Goal: Information Seeking & Learning: Learn about a topic

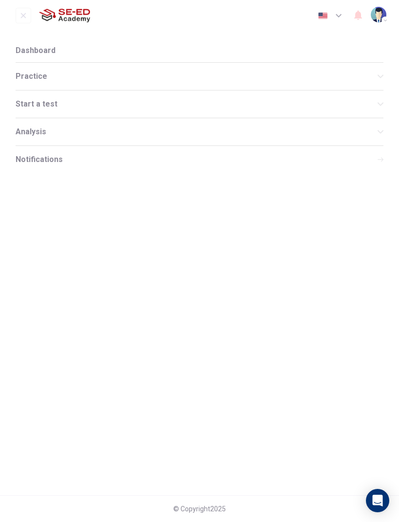
click at [76, 72] on span "Practice" at bounding box center [197, 76] width 362 height 8
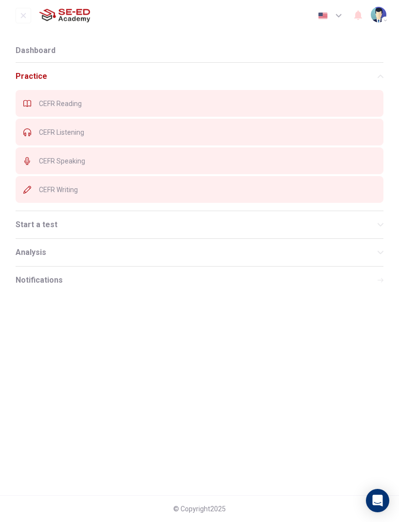
click at [96, 104] on span "CEFR Reading" at bounding box center [207, 104] width 337 height 8
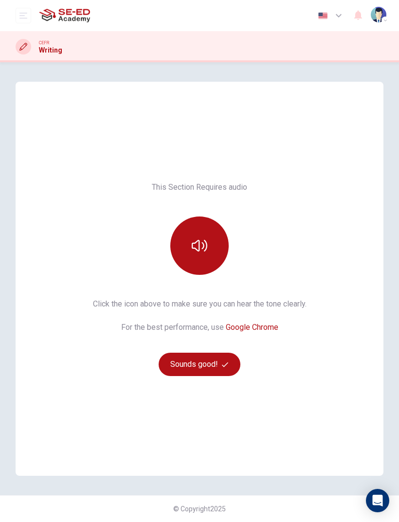
click at [21, 11] on button "open mobile menu" at bounding box center [24, 16] width 16 height 16
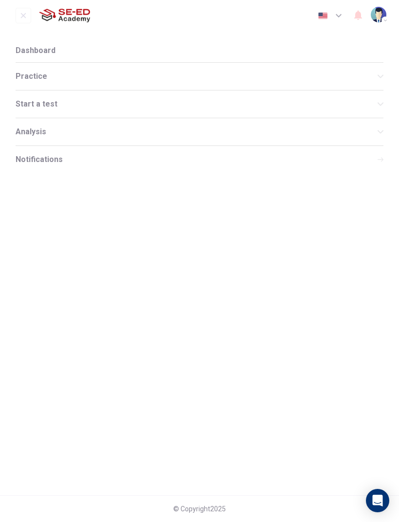
click at [76, 104] on span "Start a test" at bounding box center [197, 104] width 362 height 8
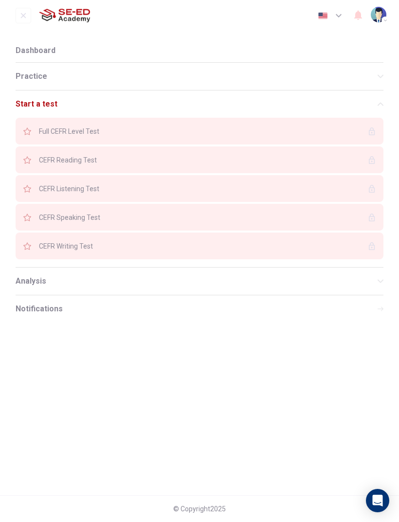
click at [51, 53] on span "Dashboard" at bounding box center [36, 51] width 40 height 8
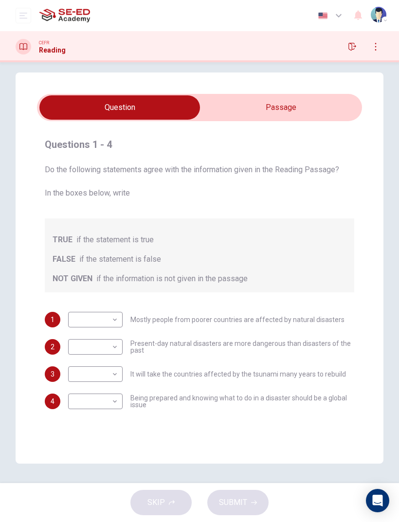
scroll to position [9, 0]
click at [378, 47] on icon "button" at bounding box center [376, 47] width 8 height 8
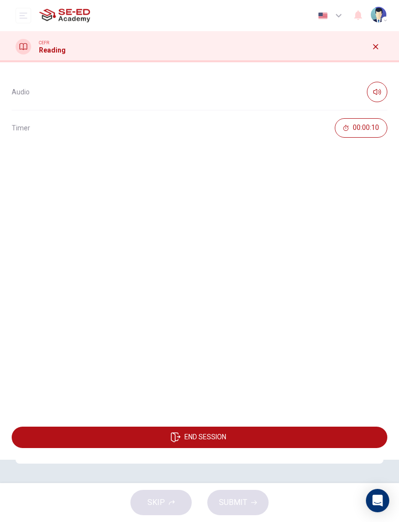
click at [372, 47] on icon "button" at bounding box center [376, 47] width 8 height 8
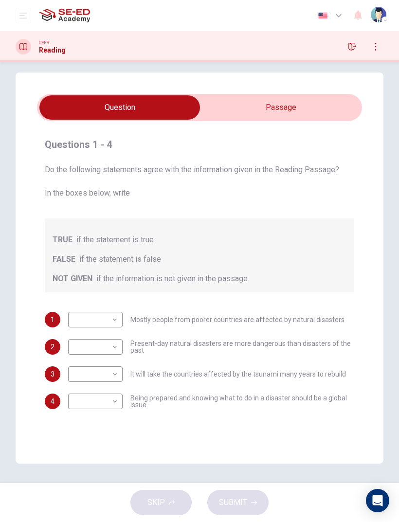
click at [286, 111] on input "checkbox" at bounding box center [120, 107] width 488 height 24
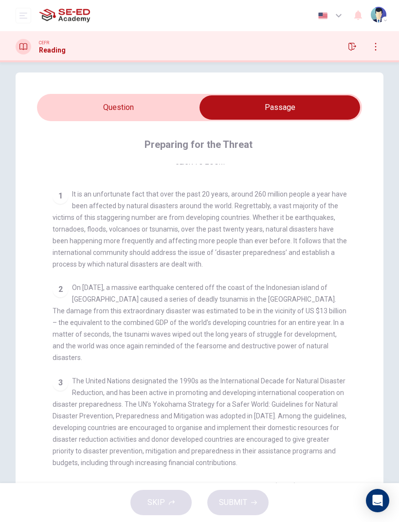
scroll to position [162, 0]
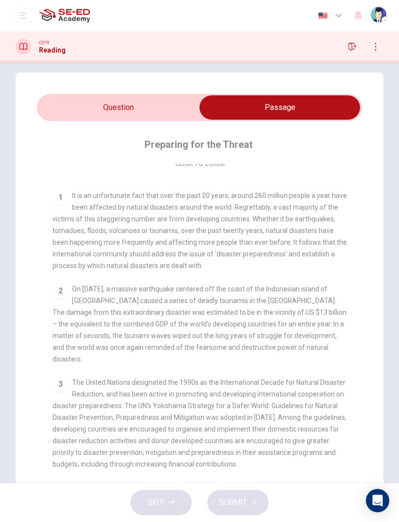
click at [124, 110] on input "checkbox" at bounding box center [280, 107] width 488 height 24
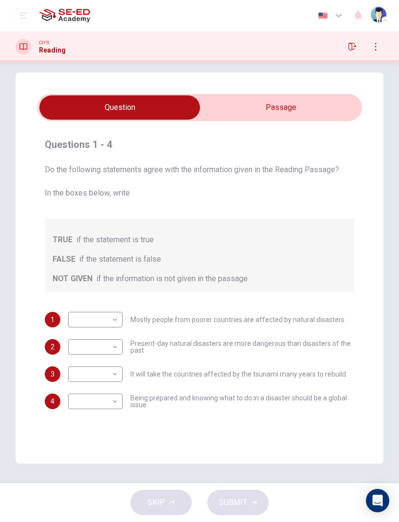
click at [290, 115] on input "checkbox" at bounding box center [120, 107] width 488 height 24
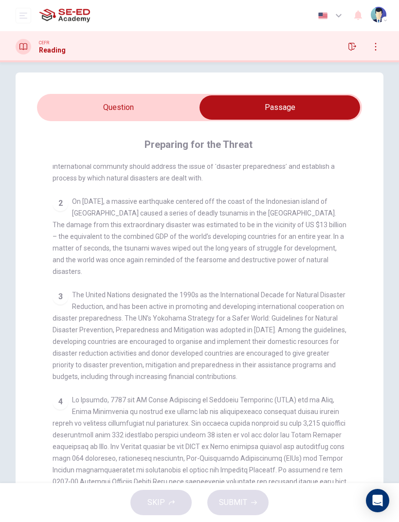
scroll to position [251, 0]
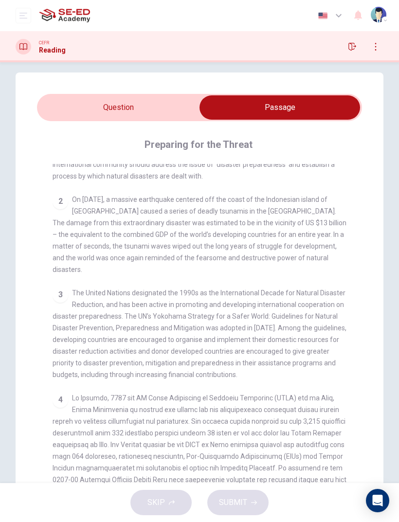
click at [161, 257] on span "On December 26, 2004, a massive earthquake centered off the coast of the Indone…" at bounding box center [200, 235] width 294 height 78
click at [261, 256] on span "On December 26, 2004, a massive earthquake centered off the coast of the Indone…" at bounding box center [200, 235] width 294 height 78
click at [102, 265] on div "CLICK TO ZOOM Click to Zoom 1 It is an unfortunate fact that over the past 20 y…" at bounding box center [206, 338] width 307 height 348
click at [116, 269] on div "CLICK TO ZOOM Click to Zoom 1 It is an unfortunate fact that over the past 20 y…" at bounding box center [206, 338] width 307 height 348
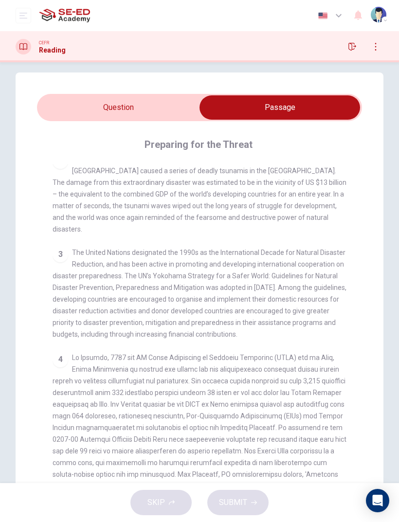
scroll to position [292, 0]
click at [177, 297] on span "The United Nations designated the 1990s as the International Decade for Natural…" at bounding box center [200, 293] width 294 height 90
click at [200, 297] on span "The United Nations designated the 1990s as the International Decade for Natural…" at bounding box center [200, 293] width 294 height 90
click at [199, 297] on span "The United Nations designated the 1990s as the International Decade for Natural…" at bounding box center [200, 293] width 294 height 90
click at [279, 296] on span "The United Nations designated the 1990s as the International Decade for Natural…" at bounding box center [200, 293] width 294 height 90
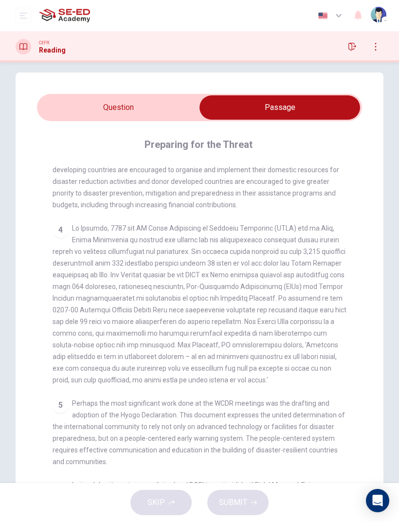
scroll to position [422, 0]
click at [158, 113] on input "checkbox" at bounding box center [280, 107] width 488 height 24
checkbox input "false"
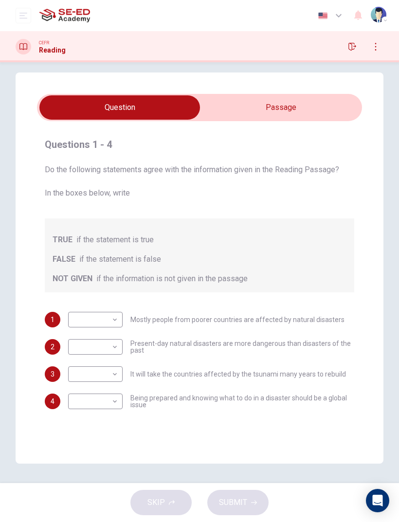
click at [111, 345] on body "This site uses cookies, as explained in our Privacy Policy . If you agree to th…" at bounding box center [199, 261] width 399 height 522
click at [98, 377] on li "FALSE" at bounding box center [95, 378] width 54 height 16
type input "FALSE"
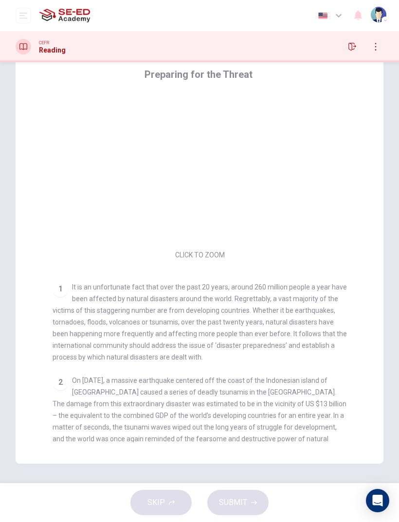
scroll to position [0, 0]
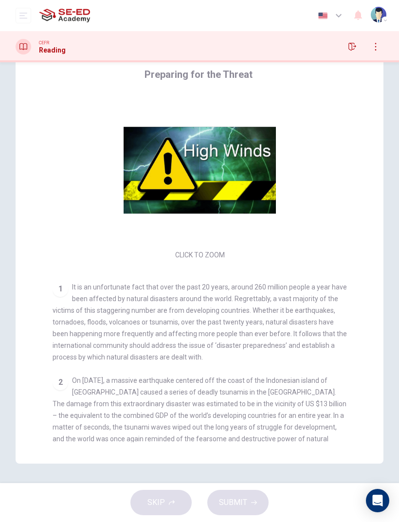
checkbox input "false"
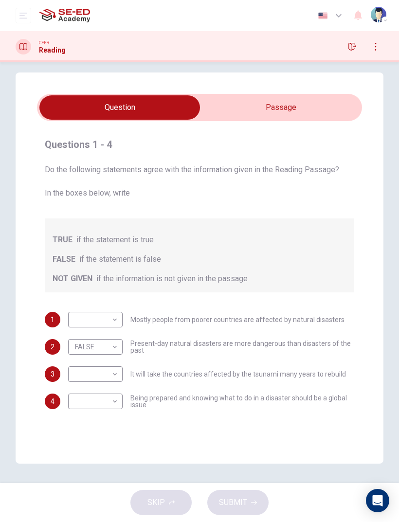
scroll to position [9, 0]
click at [110, 373] on body "This site uses cookies, as explained in our Privacy Policy . If you agree to th…" at bounding box center [199, 261] width 399 height 522
click at [100, 386] on li "TRUE" at bounding box center [95, 390] width 54 height 16
type input "TRUE"
click at [289, 114] on input "checkbox" at bounding box center [120, 107] width 488 height 24
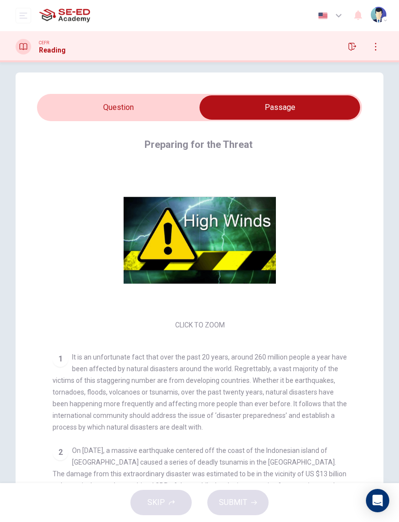
scroll to position [0, 0]
click at [139, 108] on input "checkbox" at bounding box center [280, 107] width 488 height 24
checkbox input "false"
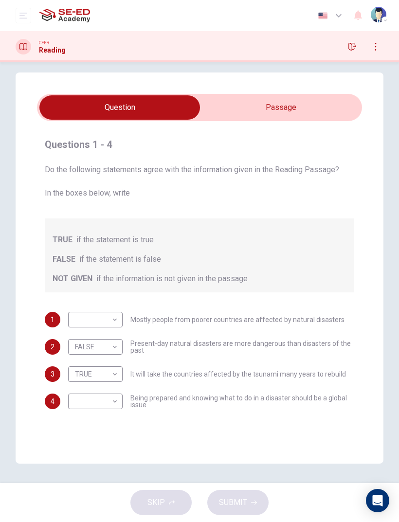
click at [116, 399] on body "This site uses cookies, as explained in our Privacy Policy . If you agree to th…" at bounding box center [199, 261] width 399 height 522
click at [109, 414] on li "TRUE" at bounding box center [95, 417] width 54 height 16
type input "TRUE"
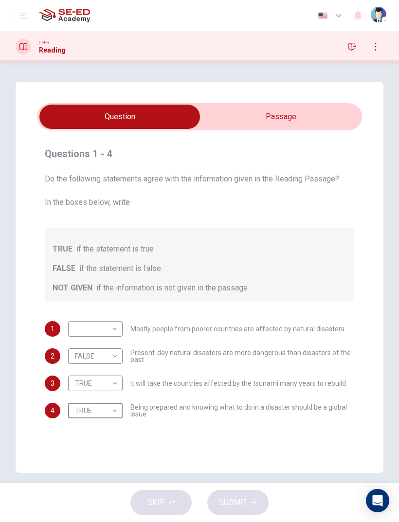
click at [108, 324] on body "This site uses cookies, as explained in our Privacy Policy . If you agree to th…" at bounding box center [199, 261] width 399 height 522
click at [103, 343] on li "TRUE" at bounding box center [95, 345] width 54 height 16
type input "TRUE"
click at [243, 499] on span "SUBMIT" at bounding box center [233, 503] width 28 height 14
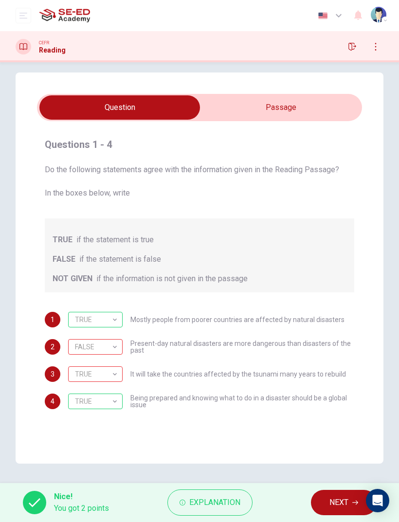
scroll to position [9, 0]
click at [335, 503] on span "NEXT" at bounding box center [338, 503] width 19 height 14
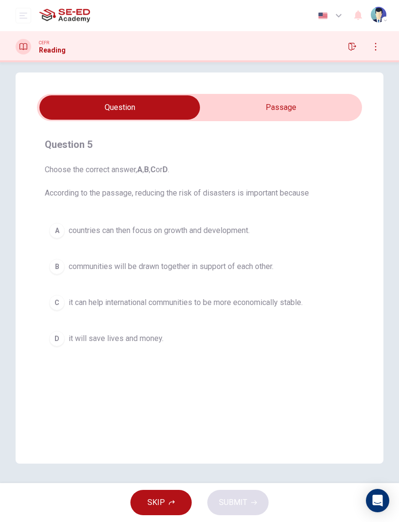
click at [53, 342] on div "D" at bounding box center [57, 339] width 16 height 16
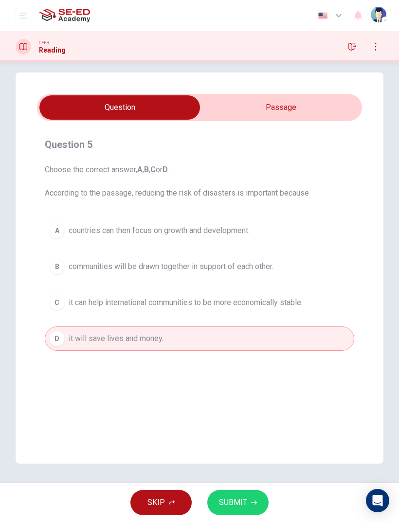
click at [245, 500] on span "SUBMIT" at bounding box center [233, 503] width 28 height 14
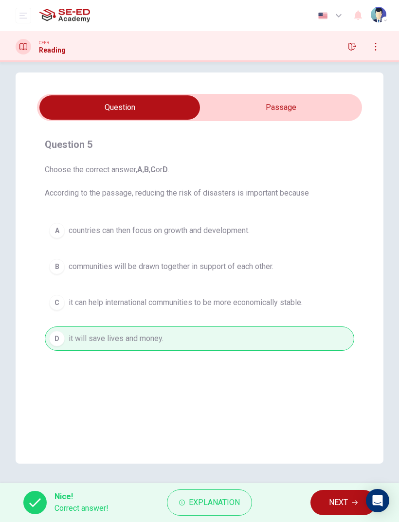
click at [336, 501] on span "NEXT" at bounding box center [338, 503] width 19 height 14
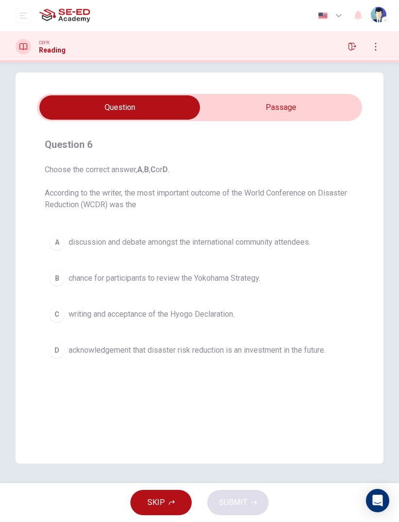
click at [303, 103] on input "checkbox" at bounding box center [120, 107] width 488 height 24
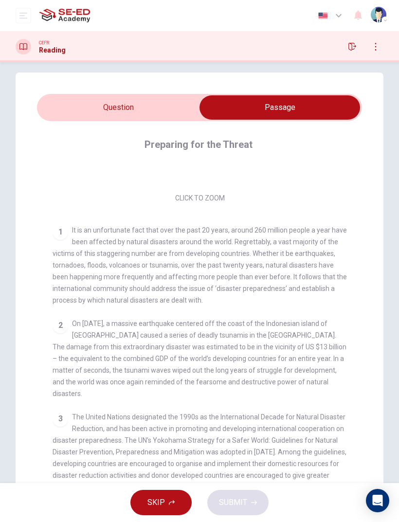
scroll to position [0, 0]
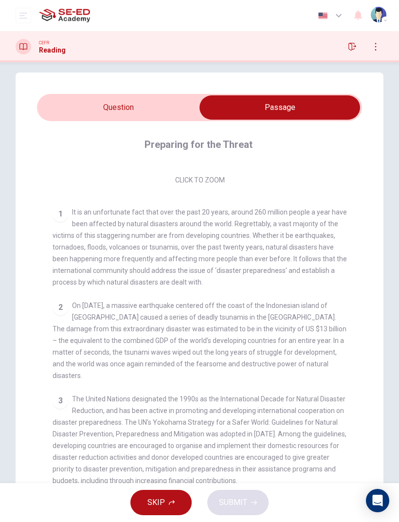
click at [139, 109] on input "checkbox" at bounding box center [280, 107] width 488 height 24
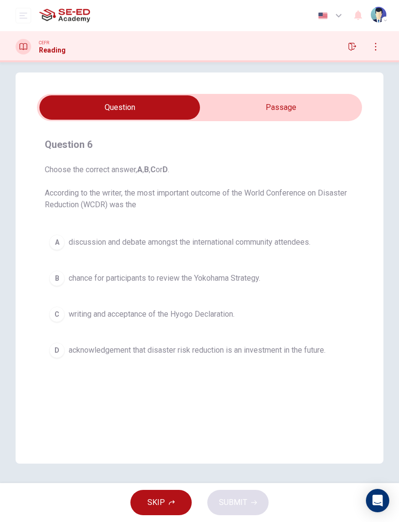
click at [298, 114] on input "checkbox" at bounding box center [120, 107] width 488 height 24
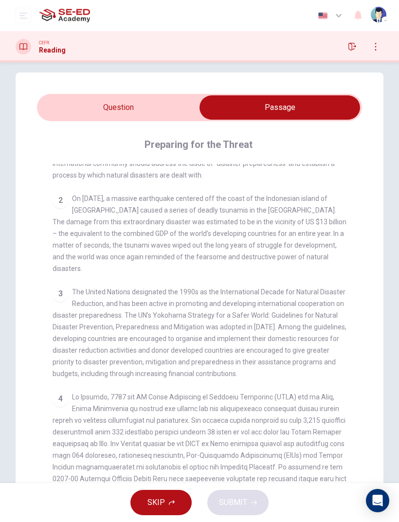
scroll to position [252, 0]
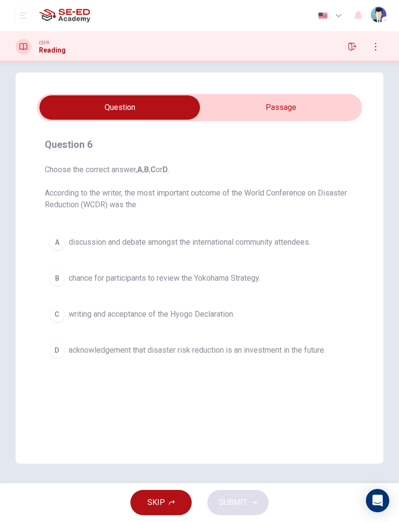
click at [291, 107] on input "checkbox" at bounding box center [120, 107] width 488 height 24
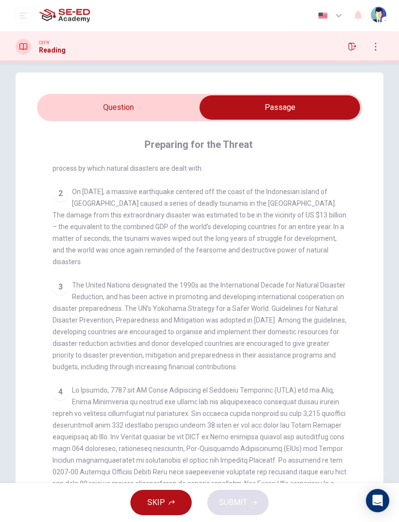
scroll to position [258, 0]
click at [158, 110] on input "checkbox" at bounding box center [280, 107] width 488 height 24
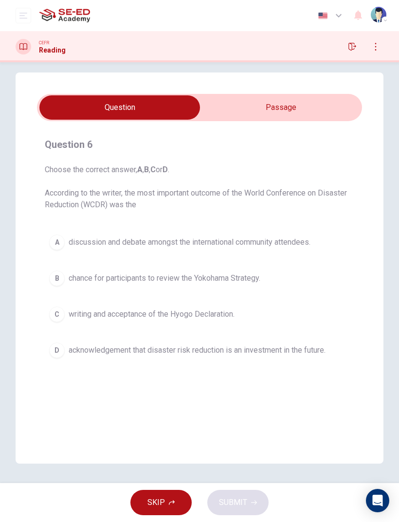
click at [297, 105] on input "checkbox" at bounding box center [120, 107] width 488 height 24
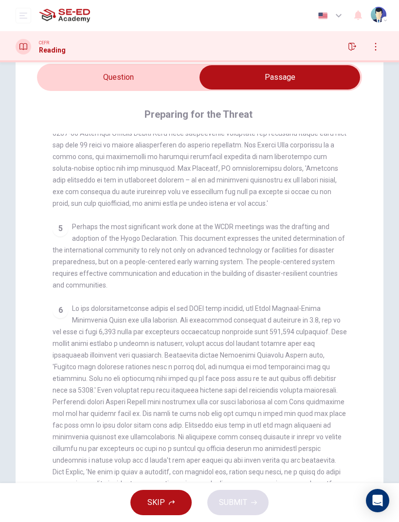
scroll to position [40, 0]
click at [127, 80] on input "checkbox" at bounding box center [280, 77] width 488 height 24
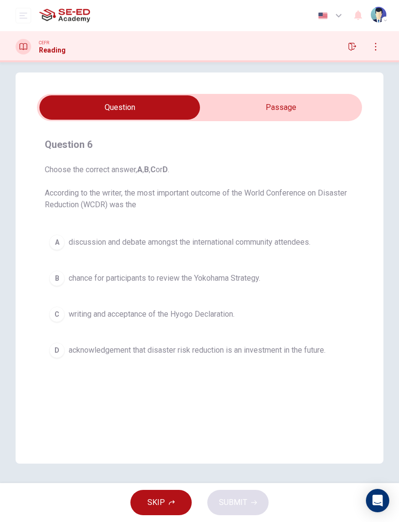
scroll to position [9, 0]
click at [58, 246] on div "A" at bounding box center [57, 243] width 16 height 16
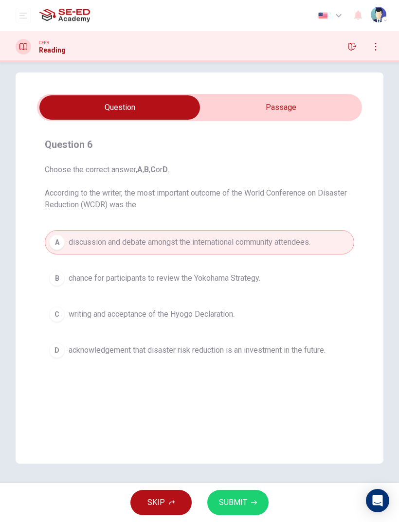
click at [236, 500] on span "SUBMIT" at bounding box center [233, 503] width 28 height 14
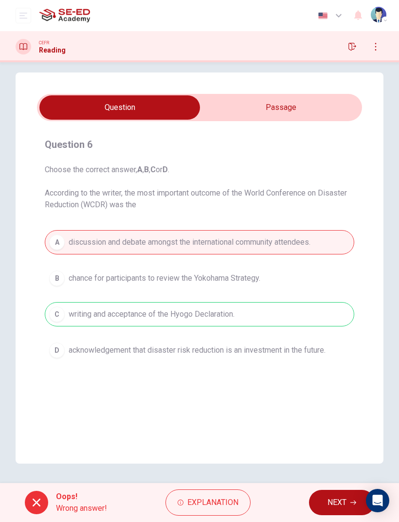
click at [216, 493] on button "Explanation" at bounding box center [207, 502] width 85 height 26
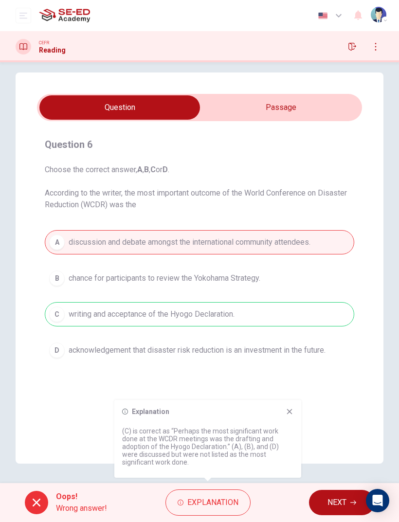
click at [340, 497] on span "NEXT" at bounding box center [336, 503] width 19 height 14
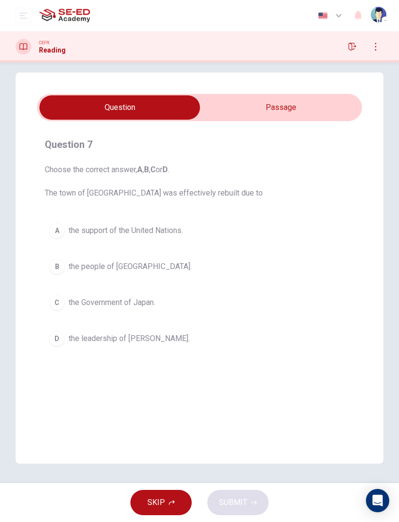
click at [296, 108] on input "checkbox" at bounding box center [120, 107] width 488 height 24
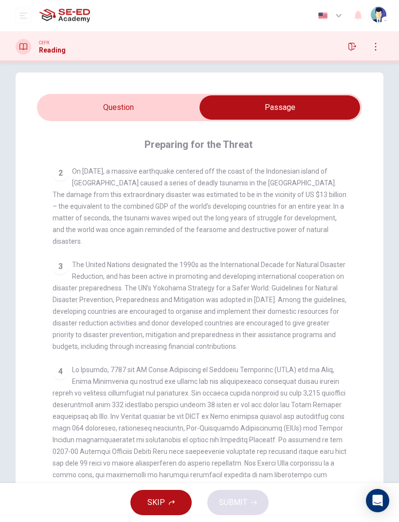
scroll to position [482, 0]
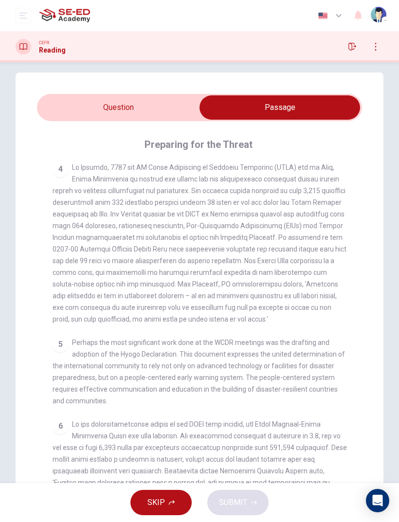
click at [143, 109] on input "checkbox" at bounding box center [280, 107] width 488 height 24
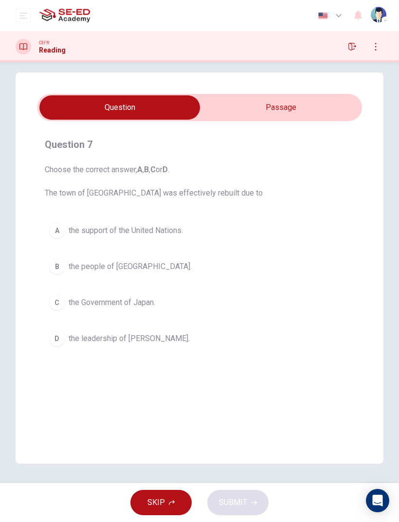
click at [292, 104] on input "checkbox" at bounding box center [120, 107] width 488 height 24
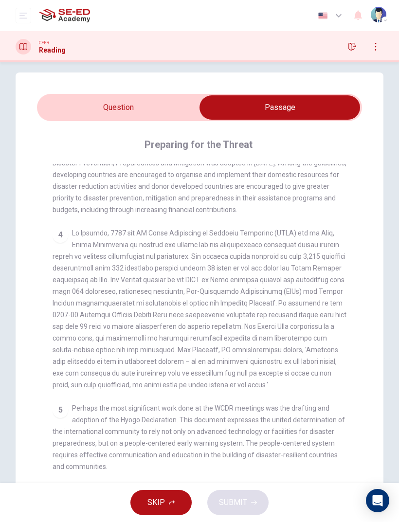
scroll to position [429, 0]
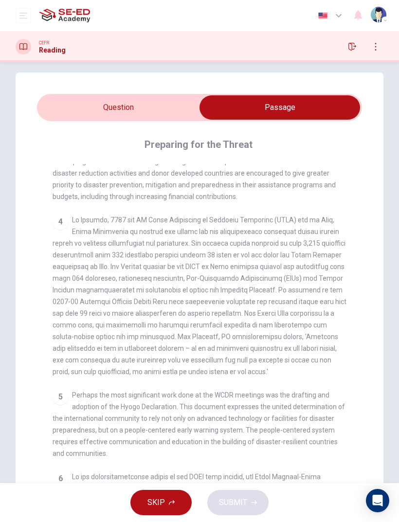
click at [153, 101] on input "checkbox" at bounding box center [280, 107] width 488 height 24
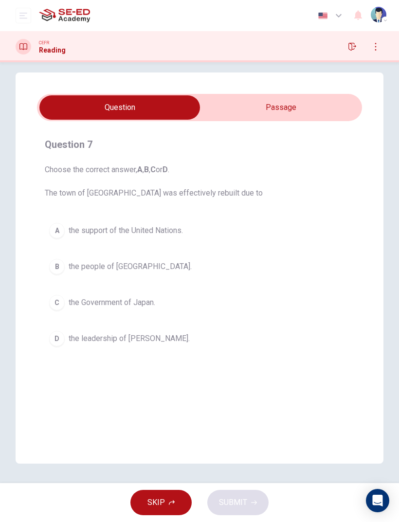
click at [260, 104] on input "checkbox" at bounding box center [120, 107] width 488 height 24
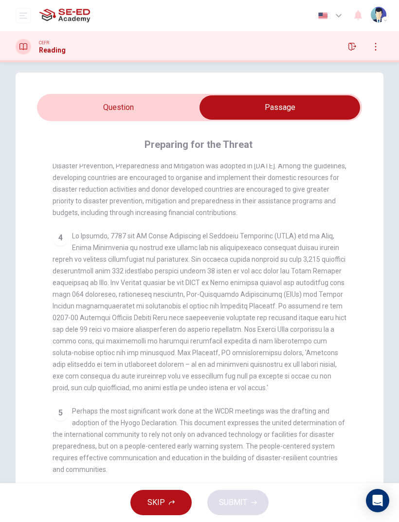
scroll to position [416, 0]
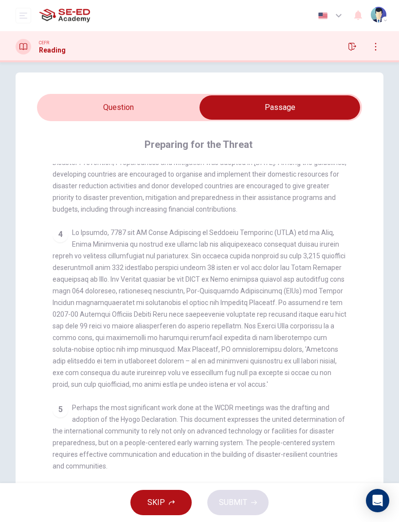
click at [70, 108] on input "checkbox" at bounding box center [280, 107] width 488 height 24
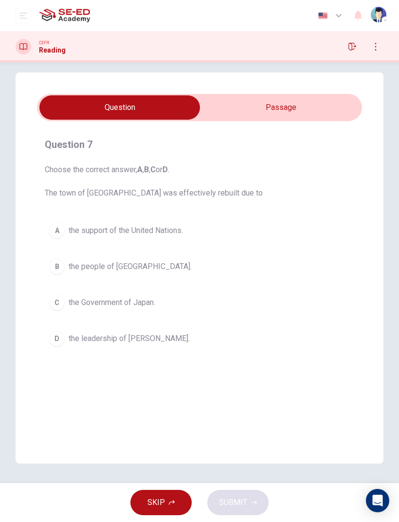
click at [282, 107] on input "checkbox" at bounding box center [120, 107] width 488 height 24
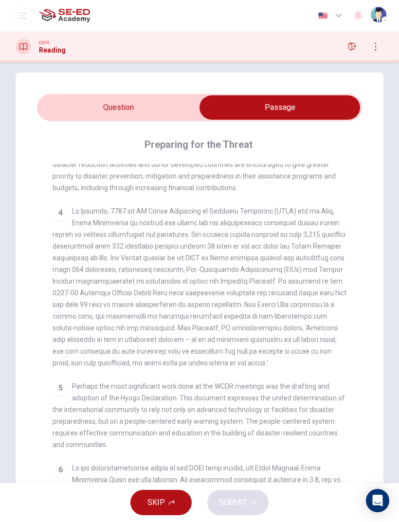
scroll to position [434, 0]
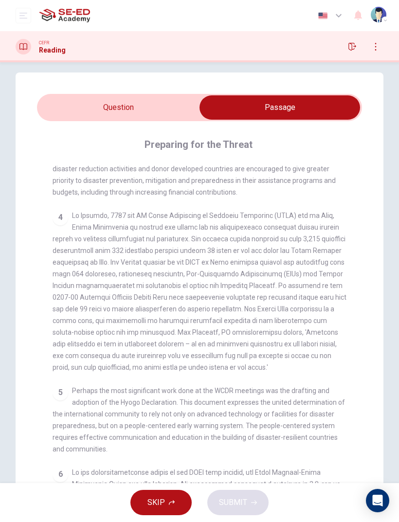
click at [151, 106] on input "checkbox" at bounding box center [280, 107] width 488 height 24
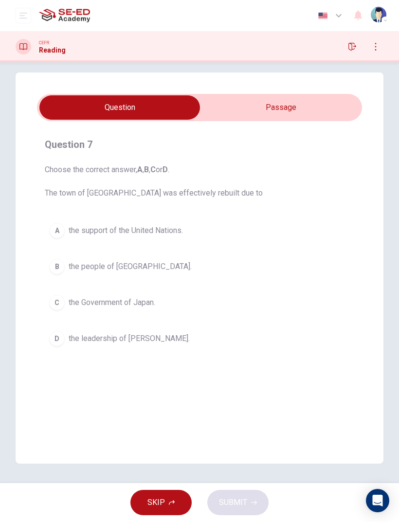
click at [60, 219] on button "A the support of the United Nations." at bounding box center [199, 230] width 309 height 24
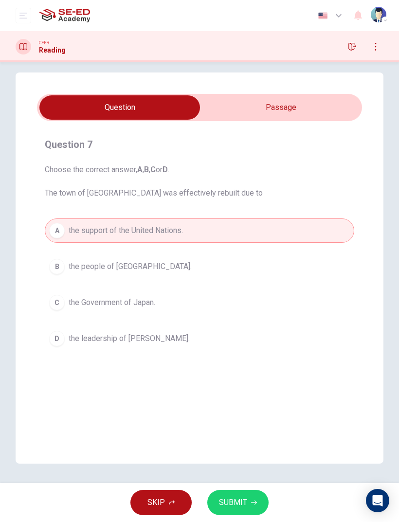
click at [244, 504] on span "SUBMIT" at bounding box center [233, 503] width 28 height 14
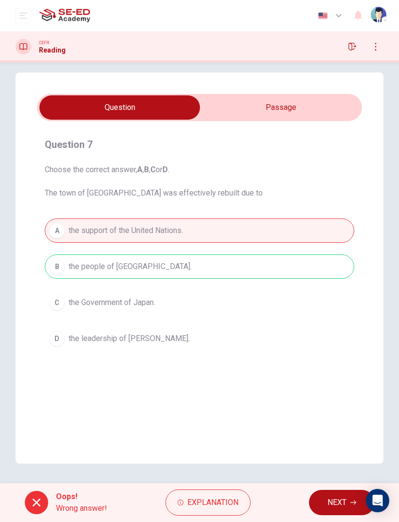
click at [215, 503] on span "Explanation" at bounding box center [212, 503] width 51 height 14
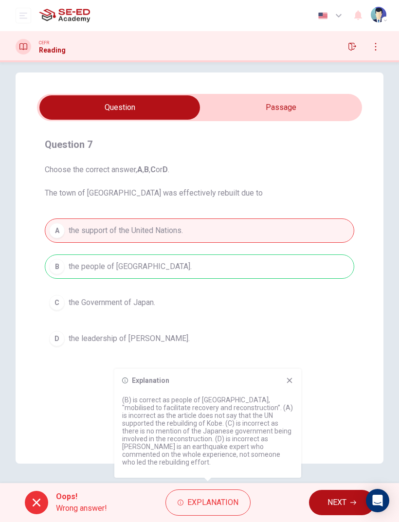
click at [331, 492] on button "NEXT" at bounding box center [342, 502] width 66 height 25
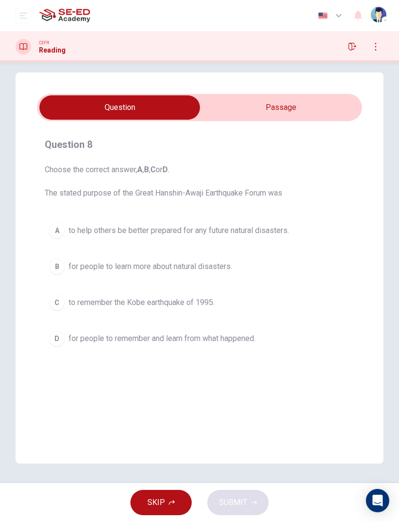
click at [292, 111] on input "checkbox" at bounding box center [120, 107] width 488 height 24
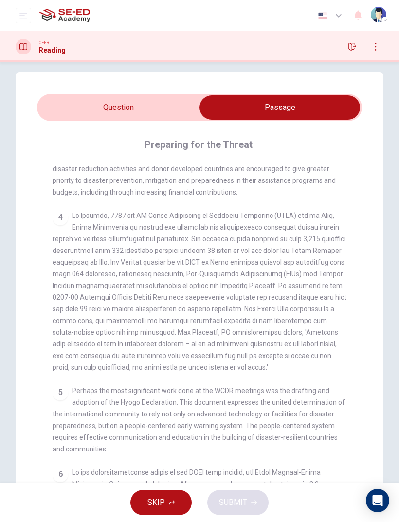
click at [306, 283] on span at bounding box center [200, 292] width 294 height 160
click at [78, 112] on input "checkbox" at bounding box center [280, 107] width 488 height 24
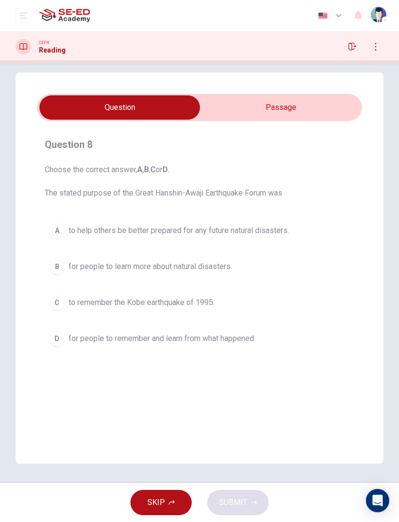
click at [296, 92] on div "Question 8 Choose the correct answer, A , B , C or D . The stated purpose of th…" at bounding box center [200, 267] width 368 height 391
click at [312, 105] on input "checkbox" at bounding box center [120, 107] width 488 height 24
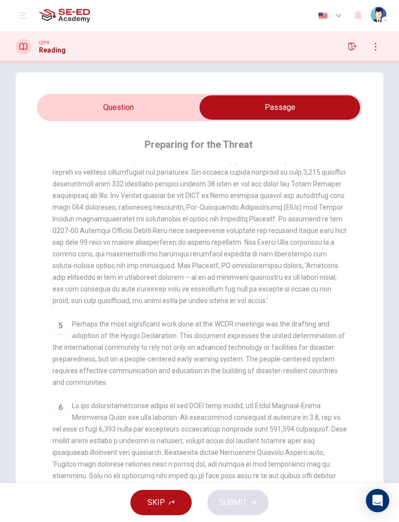
scroll to position [500, 0]
click at [147, 118] on input "checkbox" at bounding box center [280, 107] width 488 height 24
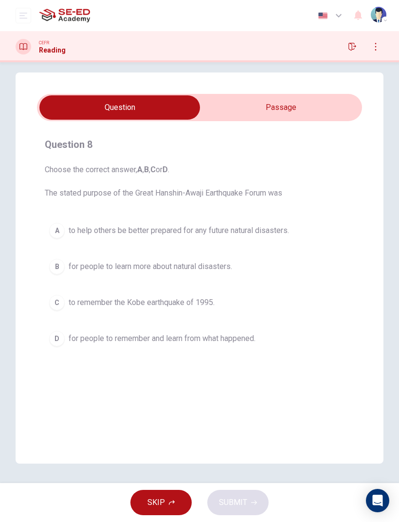
click at [296, 109] on input "checkbox" at bounding box center [120, 107] width 488 height 24
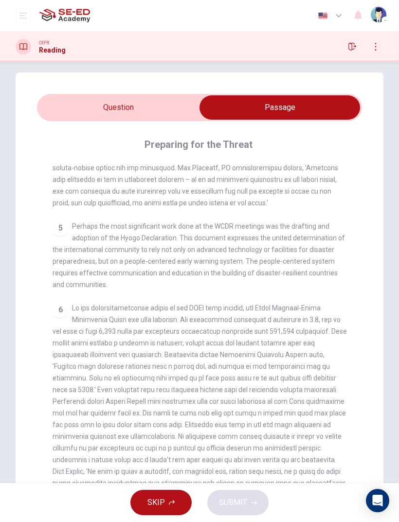
scroll to position [14, 0]
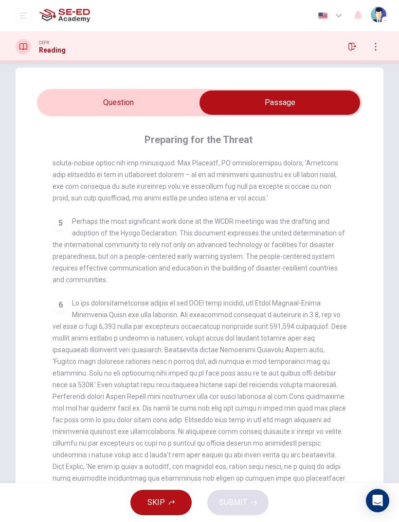
click at [324, 313] on span at bounding box center [200, 408] width 294 height 218
click at [76, 125] on div "Preparing for the Threat CLICK TO ZOOM Click to Zoom 1 It is an unfortunate fac…" at bounding box center [199, 319] width 325 height 407
click at [62, 95] on input "checkbox" at bounding box center [280, 102] width 488 height 24
checkbox input "false"
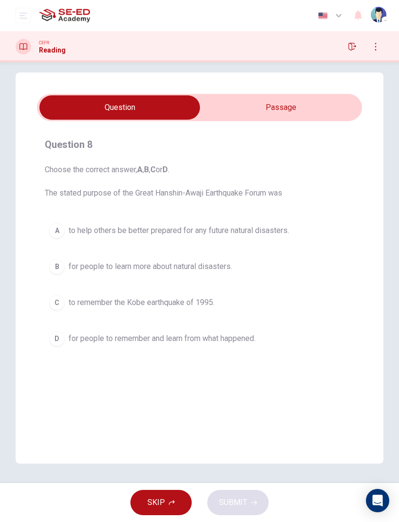
scroll to position [9, 0]
click at [55, 336] on div "D" at bounding box center [57, 339] width 16 height 16
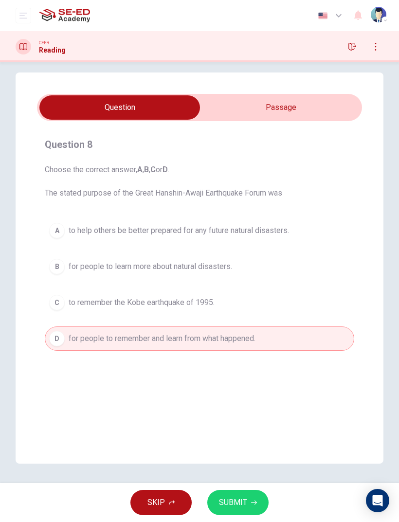
click at [239, 503] on span "SUBMIT" at bounding box center [233, 503] width 28 height 14
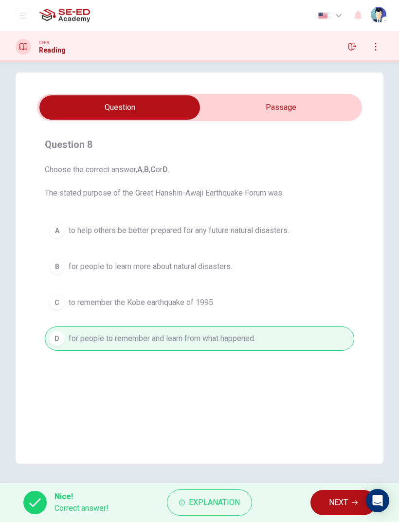
click at [337, 502] on span "NEXT" at bounding box center [338, 503] width 19 height 14
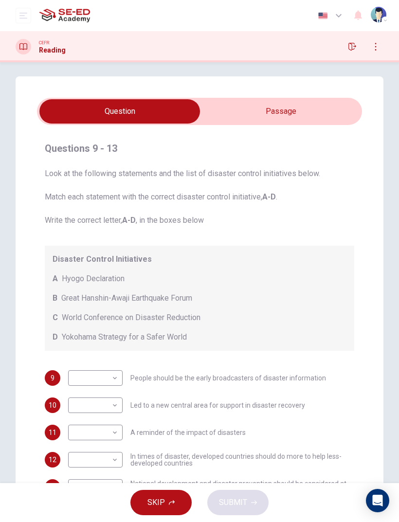
scroll to position [8, 0]
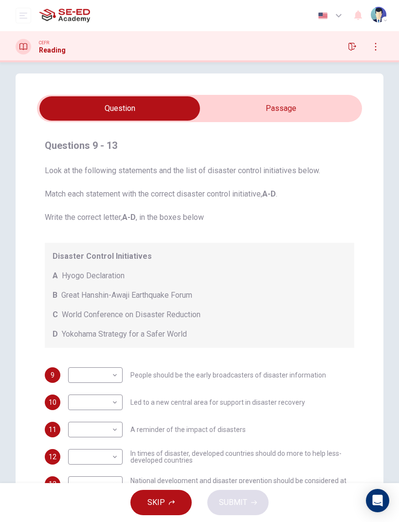
click at [290, 103] on input "checkbox" at bounding box center [120, 108] width 488 height 24
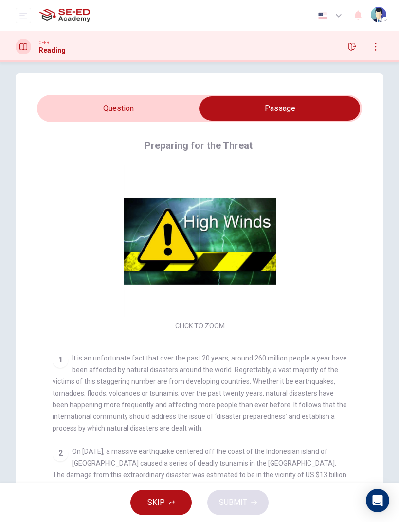
click at [172, 105] on input "checkbox" at bounding box center [280, 108] width 488 height 24
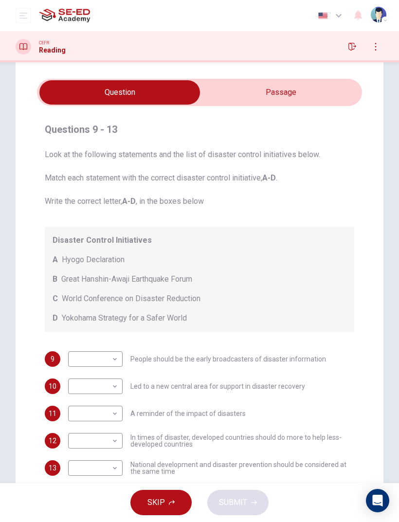
scroll to position [20, 0]
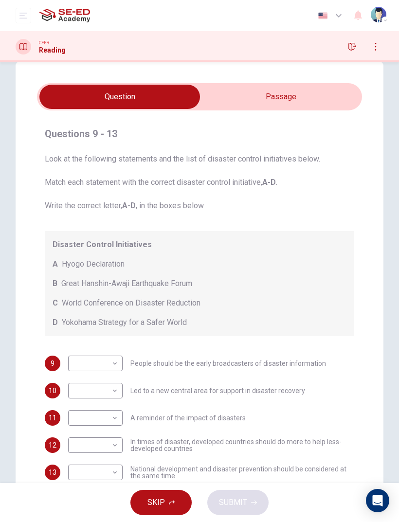
click at [298, 100] on input "checkbox" at bounding box center [120, 97] width 488 height 24
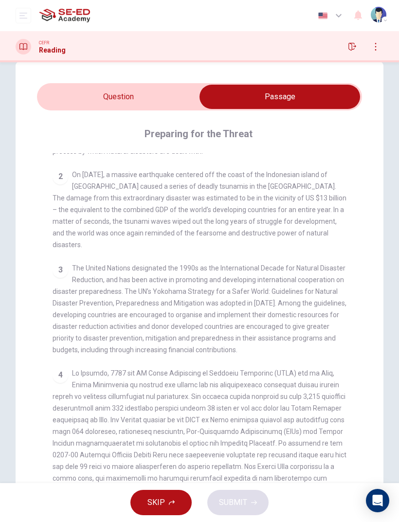
click at [301, 151] on div "Preparing for the Threat CLICK TO ZOOM Click to Zoom 1 It is an unfortunate fac…" at bounding box center [199, 313] width 325 height 407
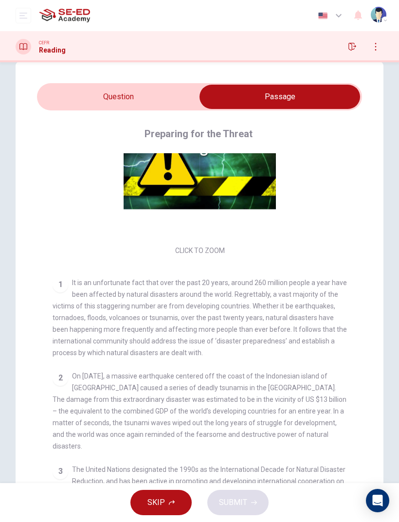
scroll to position [107, 0]
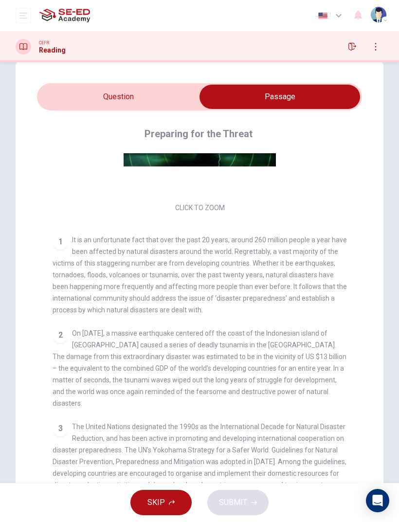
click at [151, 91] on input "checkbox" at bounding box center [280, 97] width 488 height 24
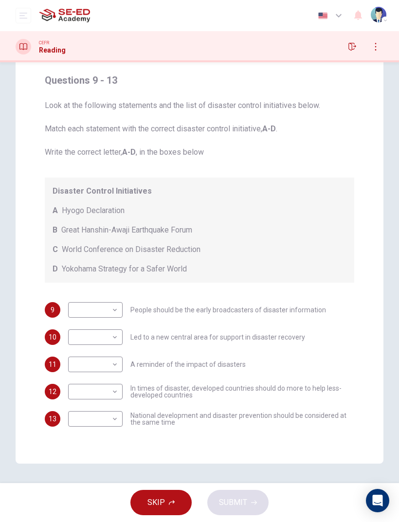
scroll to position [17, 0]
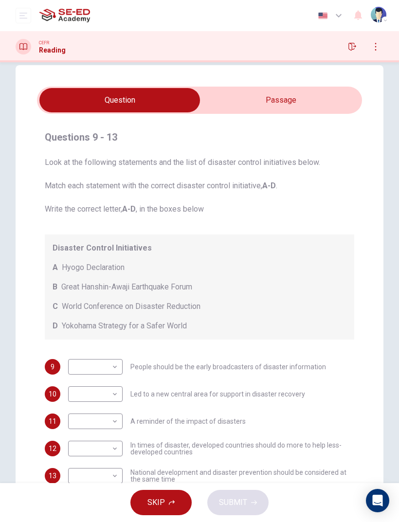
click at [296, 98] on input "checkbox" at bounding box center [120, 100] width 488 height 24
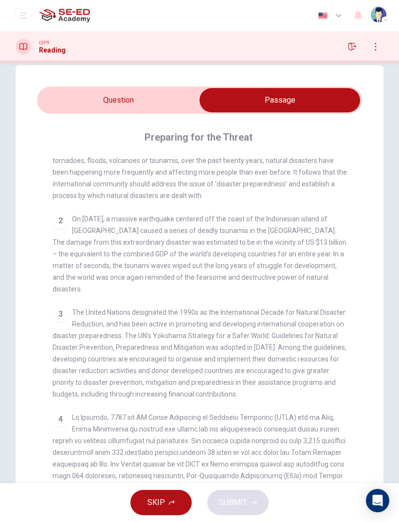
scroll to position [225, 0]
click at [148, 95] on input "checkbox" at bounding box center [280, 100] width 488 height 24
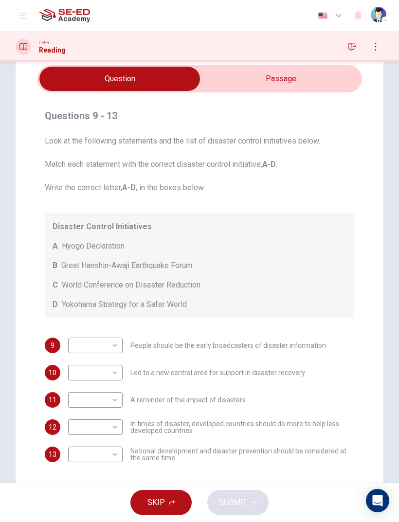
scroll to position [59, 0]
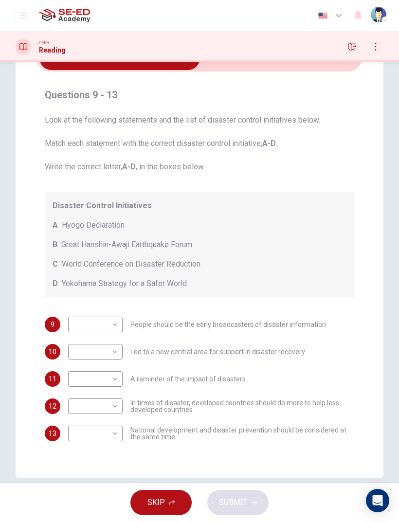
click at [107, 321] on body "This site uses cookies, as explained in our Privacy Policy . If you agree to th…" at bounding box center [199, 261] width 399 height 522
click at [111, 319] on div at bounding box center [199, 261] width 399 height 522
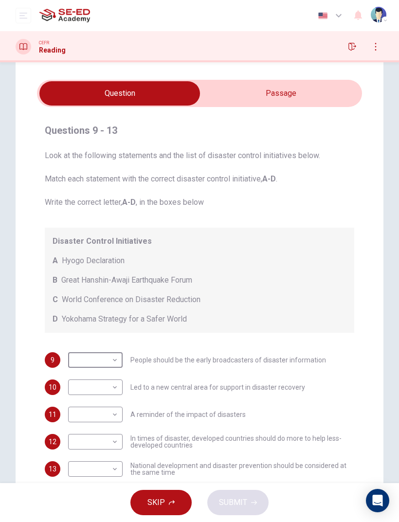
scroll to position [27, 0]
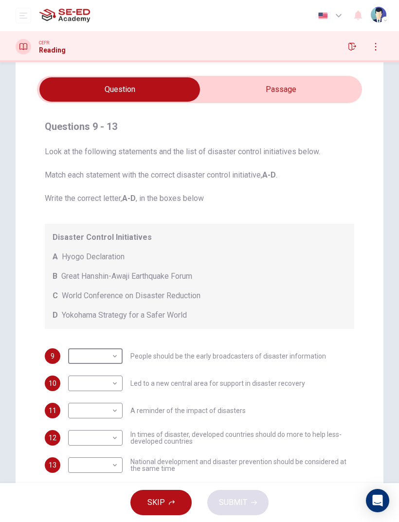
click at [251, 86] on input "checkbox" at bounding box center [120, 89] width 488 height 24
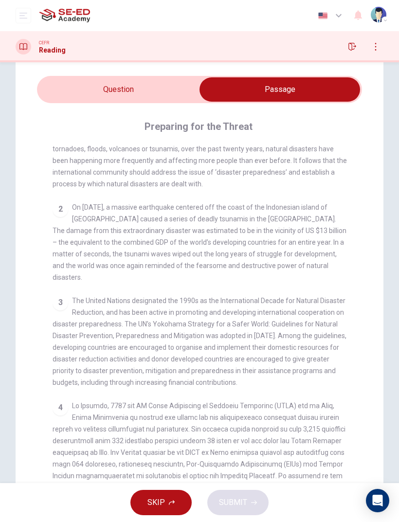
click at [154, 100] on input "checkbox" at bounding box center [280, 89] width 488 height 24
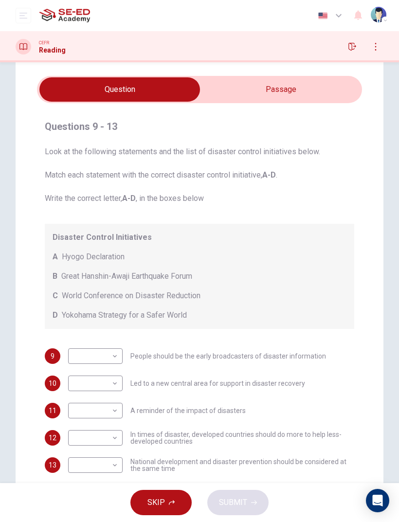
click at [239, 90] on input "checkbox" at bounding box center [120, 89] width 488 height 24
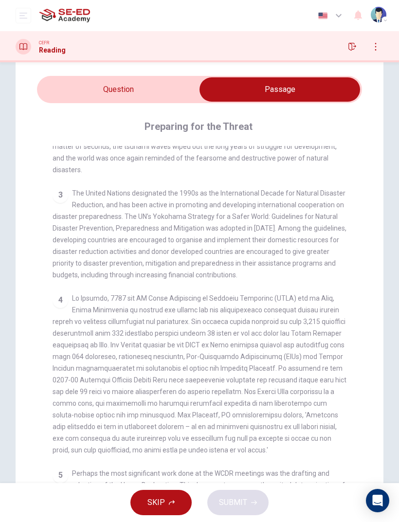
scroll to position [332, 0]
click at [137, 89] on input "checkbox" at bounding box center [280, 89] width 488 height 24
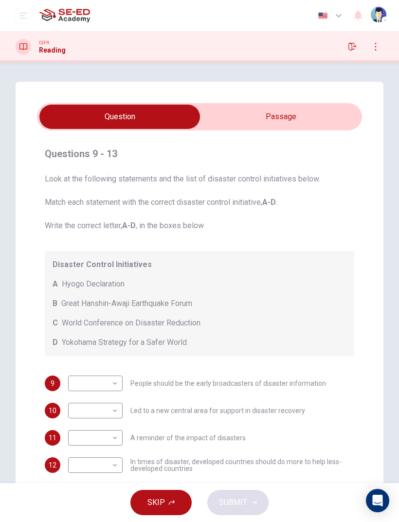
scroll to position [0, 0]
click at [289, 110] on input "checkbox" at bounding box center [120, 117] width 488 height 24
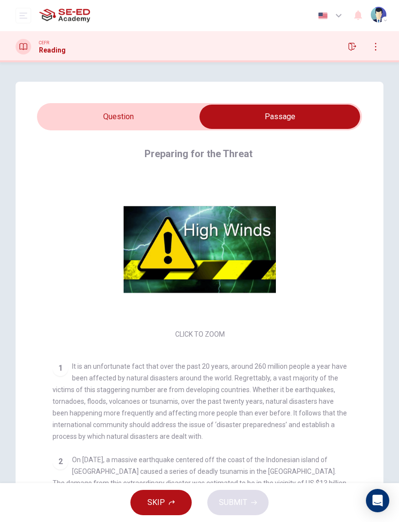
click at [135, 111] on input "checkbox" at bounding box center [280, 117] width 488 height 24
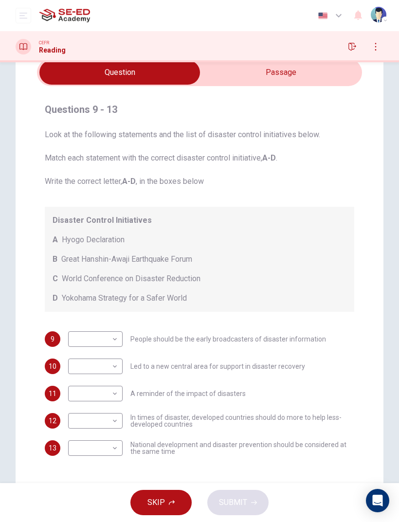
scroll to position [48, 0]
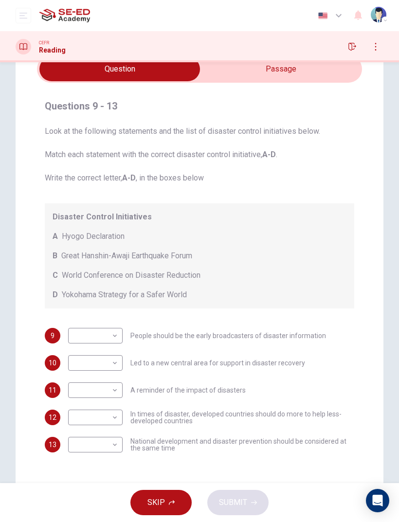
click at [292, 69] on input "checkbox" at bounding box center [120, 69] width 488 height 24
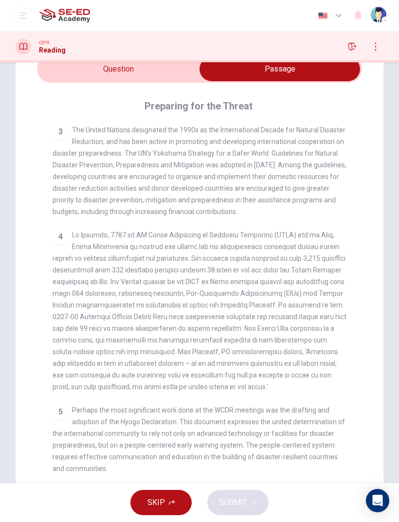
scroll to position [375, 0]
click at [137, 65] on input "checkbox" at bounding box center [280, 69] width 488 height 24
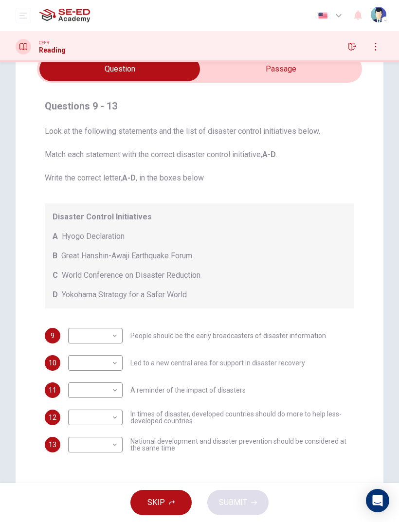
click at [283, 72] on input "checkbox" at bounding box center [120, 69] width 488 height 24
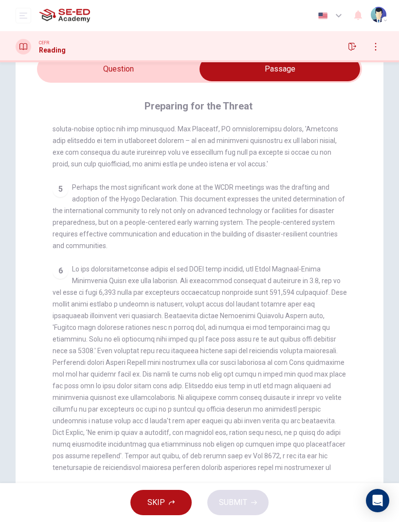
scroll to position [598, 0]
click at [128, 78] on input "checkbox" at bounding box center [280, 69] width 488 height 24
checkbox input "false"
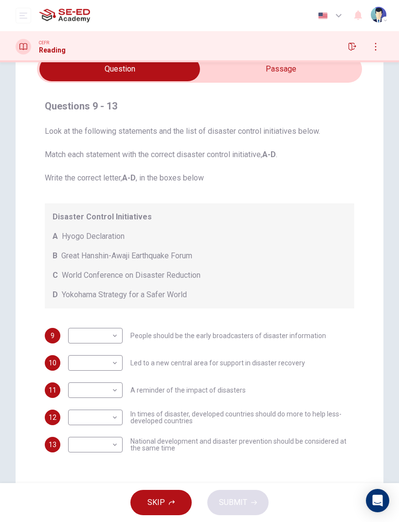
click at [102, 417] on body "This site uses cookies, as explained in our Privacy Policy . If you agree to th…" at bounding box center [199, 261] width 399 height 522
click at [95, 429] on li "A" at bounding box center [95, 433] width 54 height 16
type input "A"
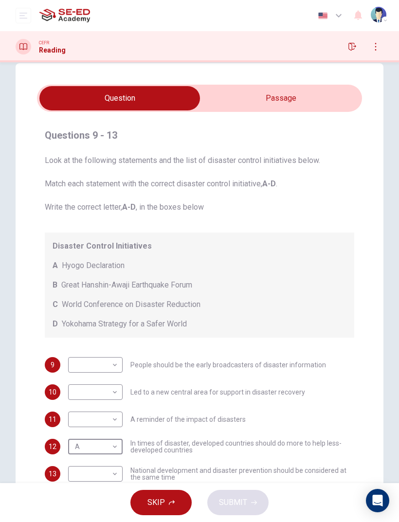
scroll to position [19, 0]
click at [297, 91] on input "checkbox" at bounding box center [120, 98] width 488 height 24
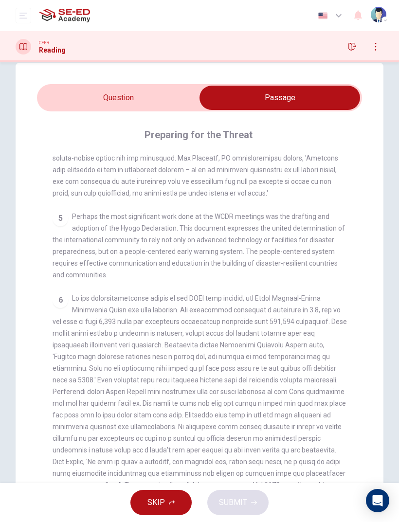
click at [165, 101] on input "checkbox" at bounding box center [280, 98] width 488 height 24
checkbox input "false"
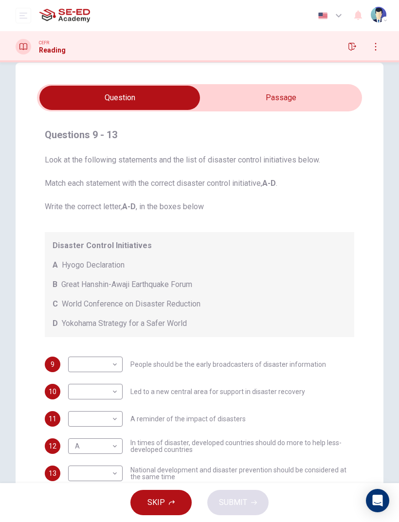
click at [112, 391] on body "This site uses cookies, as explained in our Privacy Policy . If you agree to th…" at bounding box center [199, 261] width 399 height 522
click at [98, 428] on li "B" at bounding box center [95, 423] width 54 height 16
type input "B"
click at [114, 420] on body "This site uses cookies, as explained in our Privacy Policy . If you agree to th…" at bounding box center [199, 261] width 399 height 522
click at [100, 481] on li "D" at bounding box center [95, 481] width 54 height 16
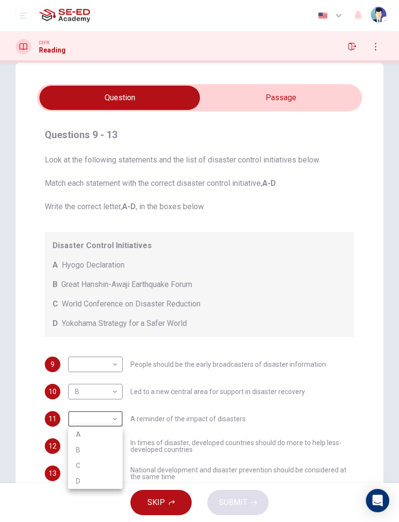
type input "D"
click at [110, 445] on body "This site uses cookies, as explained in our Privacy Policy . If you agree to th…" at bounding box center [199, 261] width 399 height 522
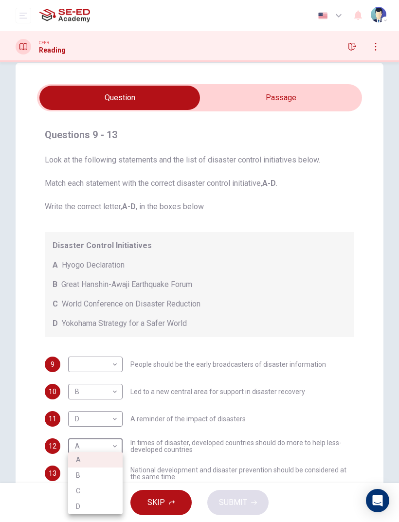
click at [110, 362] on div at bounding box center [199, 261] width 399 height 522
click at [114, 367] on body "This site uses cookies, as explained in our Privacy Policy . If you agree to th…" at bounding box center [199, 261] width 399 height 522
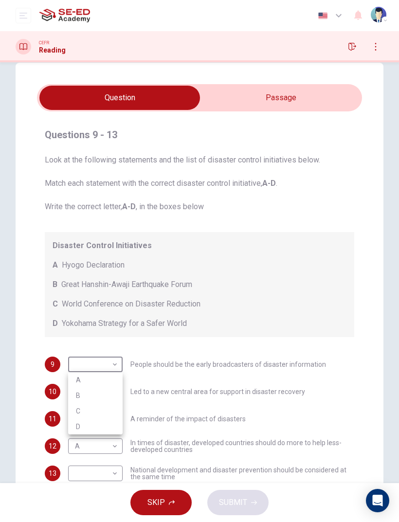
click at [96, 394] on li "B" at bounding box center [95, 396] width 54 height 16
type input "B"
click at [107, 474] on body "This site uses cookies, as explained in our Privacy Policy . If you agree to th…" at bounding box center [199, 261] width 399 height 522
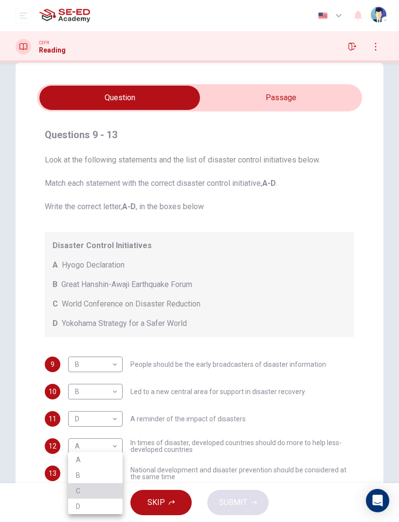
click at [90, 491] on li "C" at bounding box center [95, 491] width 54 height 16
type input "C"
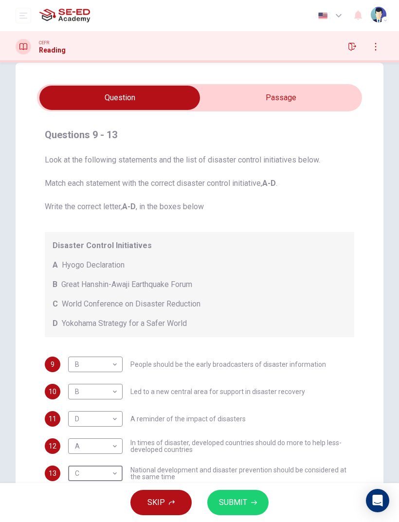
scroll to position [23, 0]
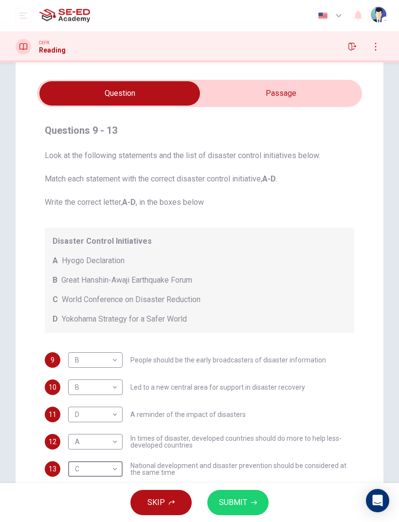
click at [236, 502] on span "SUBMIT" at bounding box center [233, 503] width 28 height 14
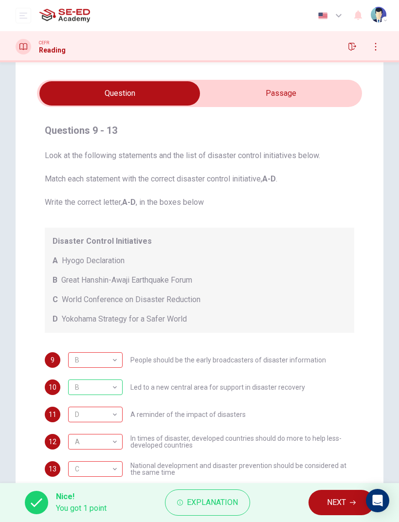
click at [332, 504] on span "NEXT" at bounding box center [336, 503] width 19 height 14
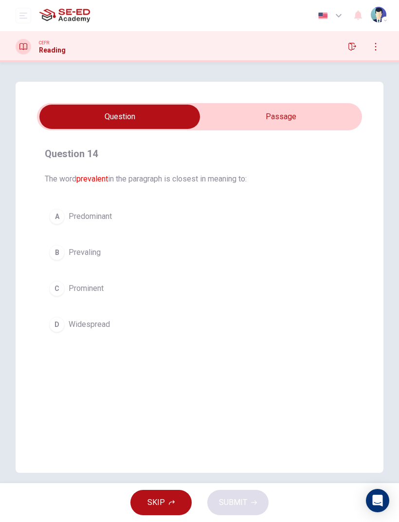
click at [94, 286] on span "Prominent" at bounding box center [86, 289] width 35 height 12
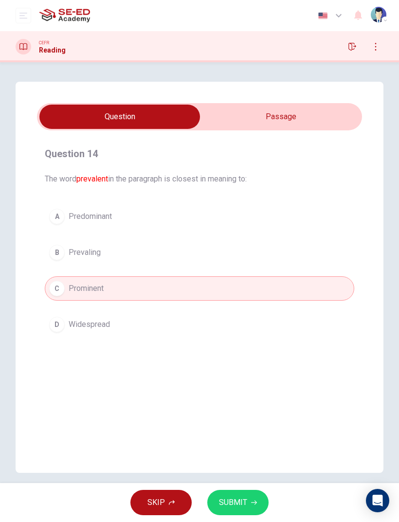
click at [237, 504] on span "SUBMIT" at bounding box center [233, 503] width 28 height 14
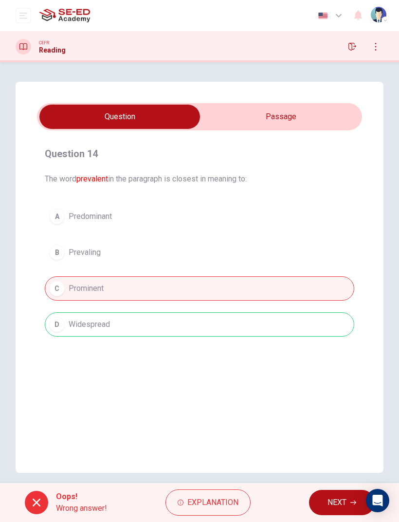
click at [216, 499] on span "Explanation" at bounding box center [212, 503] width 51 height 14
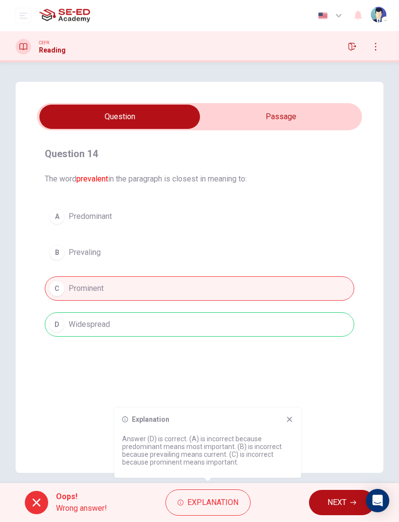
click at [331, 501] on span "NEXT" at bounding box center [336, 503] width 19 height 14
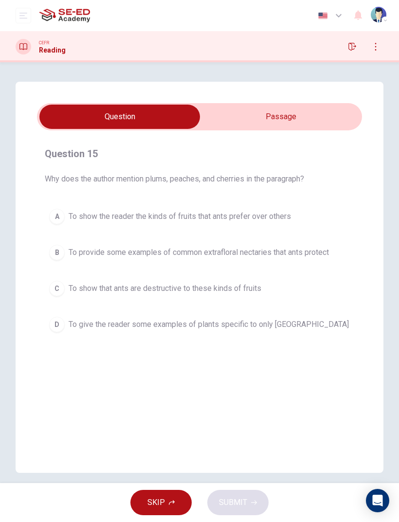
click at [58, 254] on div "B" at bounding box center [57, 253] width 16 height 16
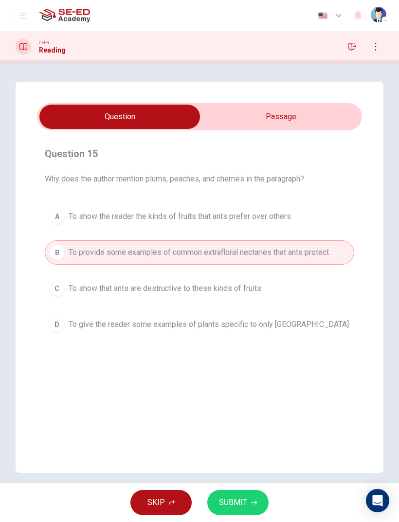
click at [244, 506] on span "SUBMIT" at bounding box center [233, 503] width 28 height 14
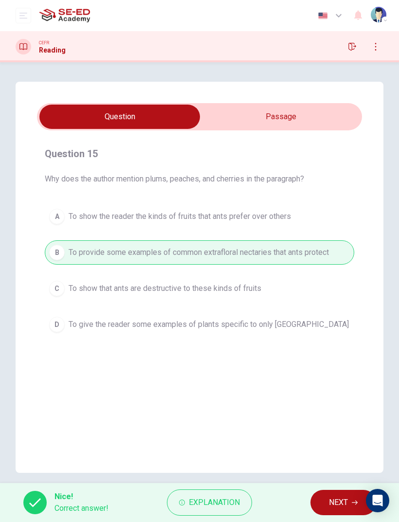
click at [336, 497] on span "NEXT" at bounding box center [338, 503] width 19 height 14
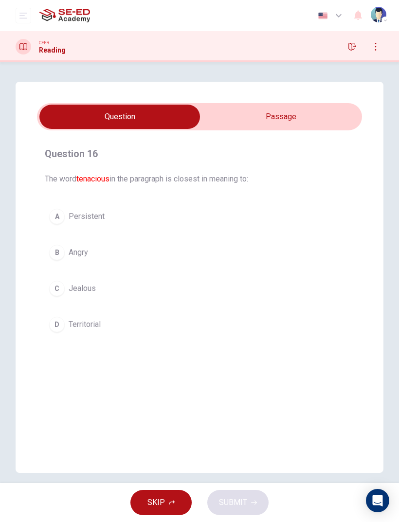
click at [57, 245] on div "B" at bounding box center [57, 253] width 16 height 16
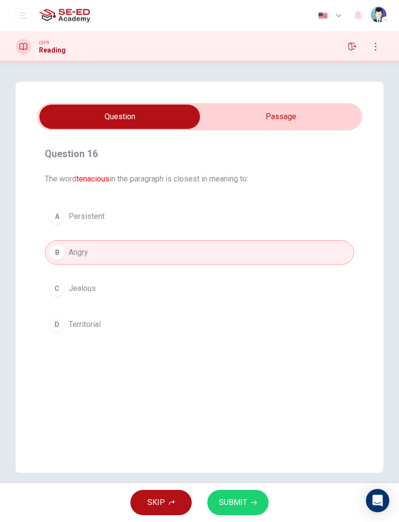
click at [247, 505] on button "SUBMIT" at bounding box center [237, 502] width 61 height 25
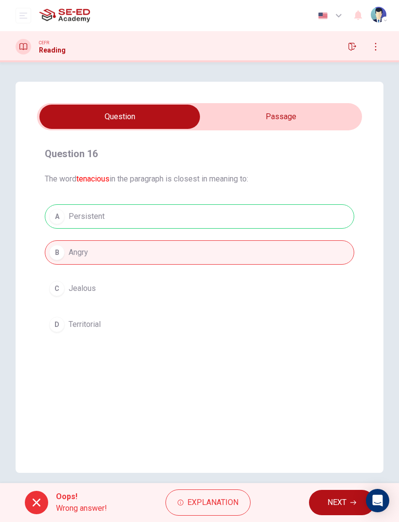
click at [332, 495] on button "NEXT" at bounding box center [342, 502] width 66 height 25
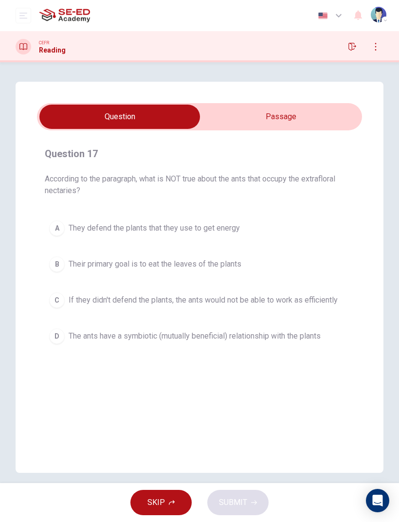
click at [291, 116] on input "checkbox" at bounding box center [120, 117] width 488 height 24
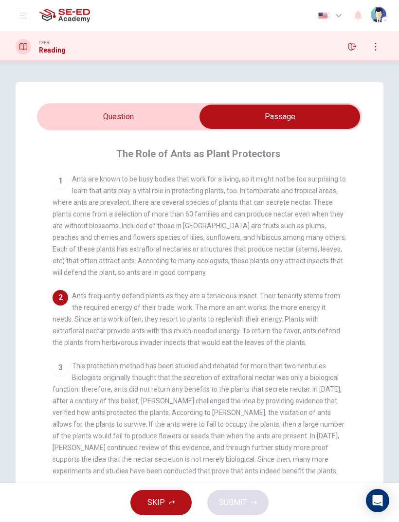
click at [138, 128] on input "checkbox" at bounding box center [280, 117] width 488 height 24
checkbox input "false"
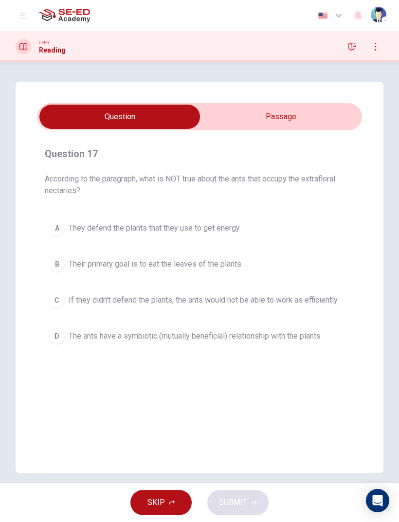
click at [377, 47] on icon "button" at bounding box center [376, 47] width 8 height 8
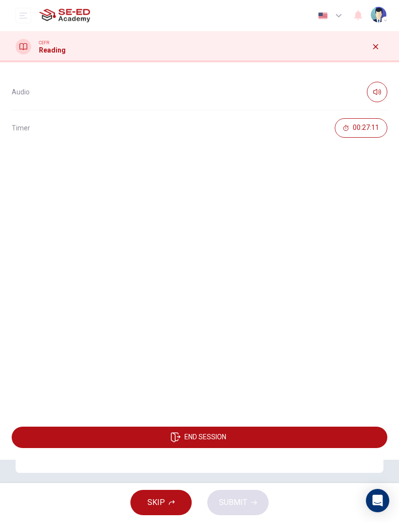
click at [237, 54] on div "CEFR Reading" at bounding box center [199, 47] width 399 height 16
click at [368, 52] on div at bounding box center [376, 47] width 16 height 16
click at [378, 43] on icon "button" at bounding box center [376, 47] width 8 height 8
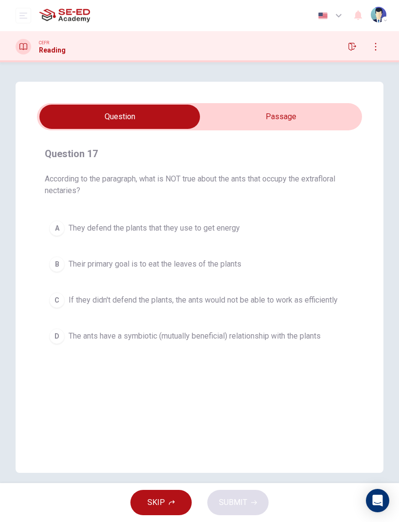
click at [373, 48] on icon "button" at bounding box center [376, 47] width 8 height 8
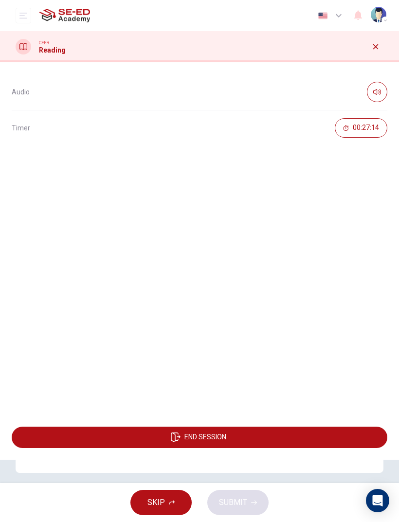
click at [226, 439] on span "END SESSION" at bounding box center [205, 438] width 42 height 8
click at [378, 49] on icon "button" at bounding box center [375, 46] width 5 height 5
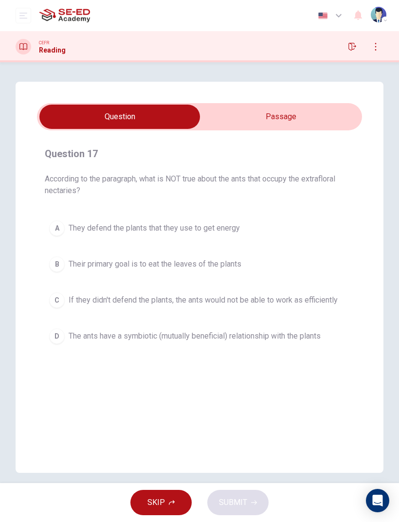
click at [382, 48] on button "button" at bounding box center [376, 47] width 16 height 16
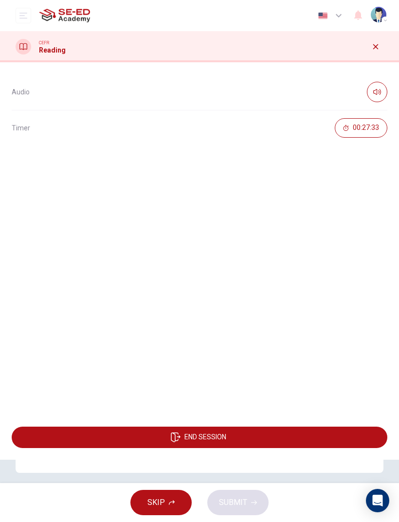
click at [18, 10] on button "open mobile menu" at bounding box center [24, 16] width 16 height 16
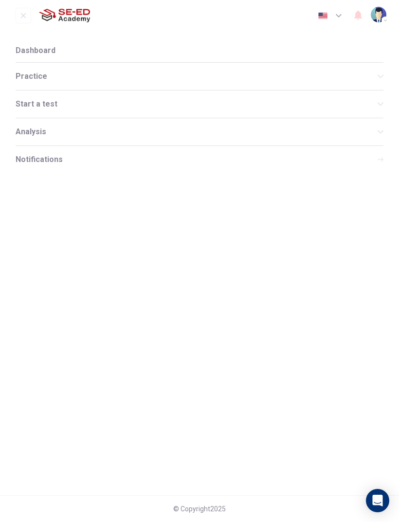
click at [57, 78] on span "Practice" at bounding box center [197, 76] width 362 height 8
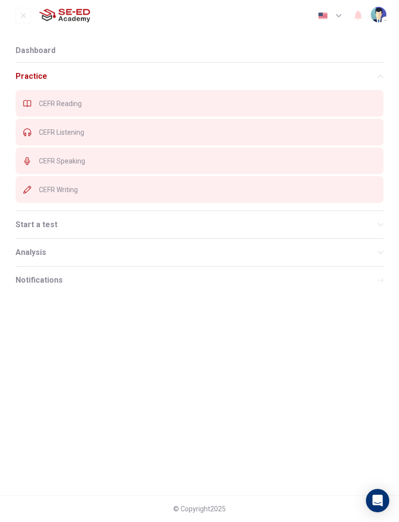
click at [220, 326] on nav "Dashboard Practice CEFR Reading CEFR Listening CEFR Speaking CEFR Writing Start…" at bounding box center [199, 263] width 399 height 464
click at [386, 17] on div "button" at bounding box center [385, 21] width 8 height 8
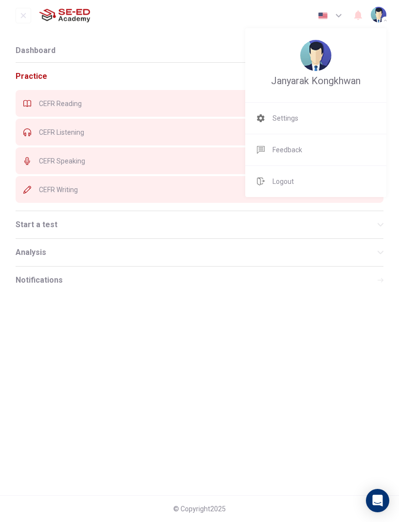
click at [307, 308] on div at bounding box center [199, 261] width 399 height 522
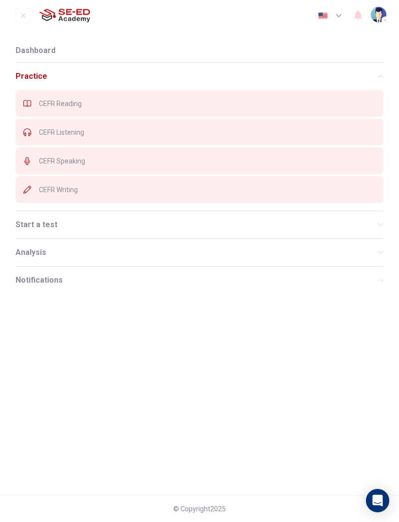
click at [90, 103] on span "CEFR Reading" at bounding box center [207, 104] width 337 height 8
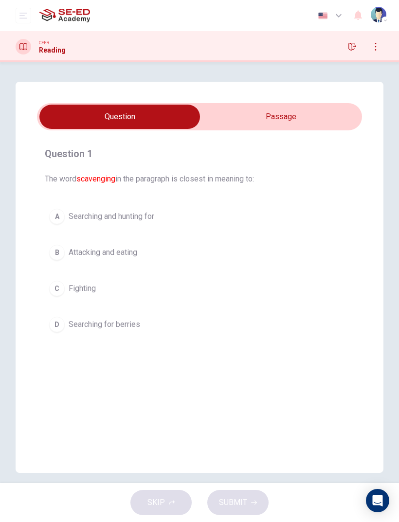
click at [254, 113] on input "checkbox" at bounding box center [120, 117] width 488 height 24
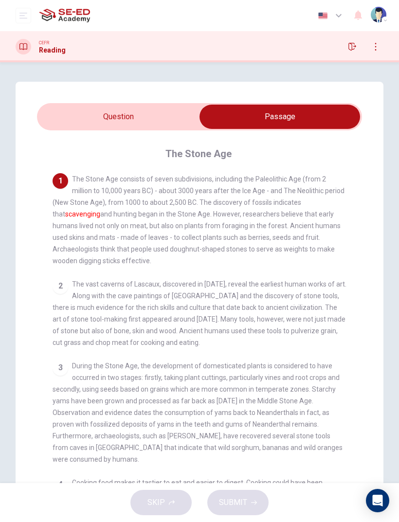
click at [108, 112] on input "checkbox" at bounding box center [280, 117] width 488 height 24
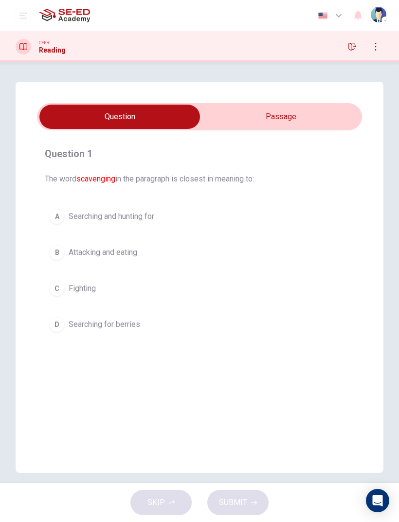
click at [79, 124] on input "checkbox" at bounding box center [120, 117] width 488 height 24
checkbox input "true"
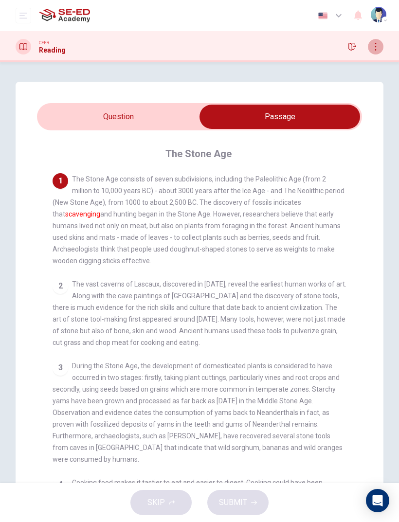
click at [379, 47] on icon "button" at bounding box center [376, 47] width 8 height 8
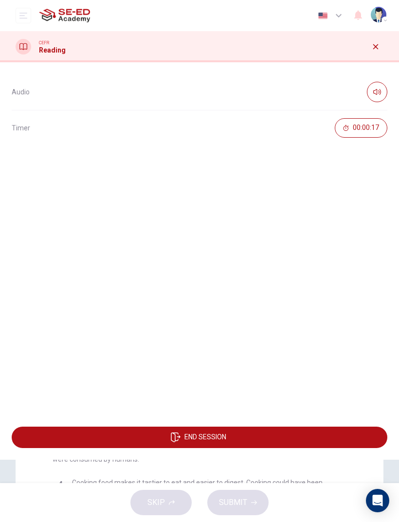
click at [373, 52] on button "button" at bounding box center [376, 47] width 16 height 16
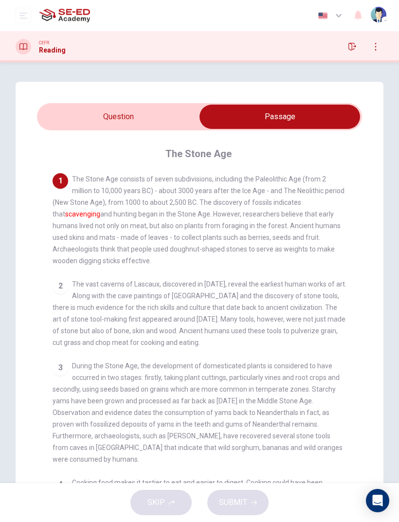
click at [23, 16] on icon "open mobile menu" at bounding box center [23, 16] width 8 height 6
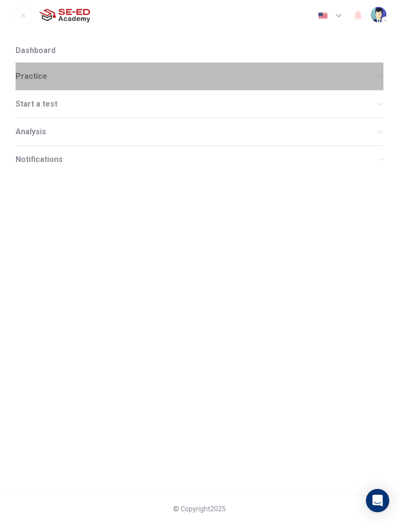
click at [55, 84] on div "Practice" at bounding box center [200, 76] width 368 height 27
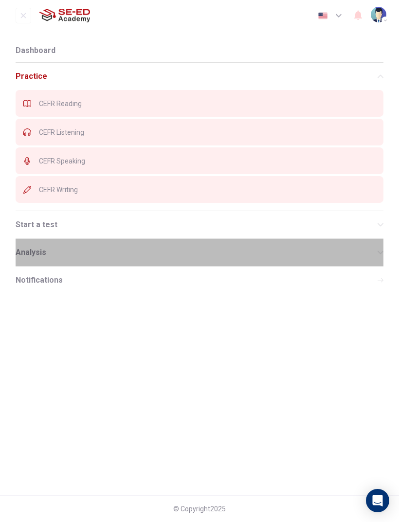
click at [67, 253] on span "Analysis" at bounding box center [197, 253] width 362 height 8
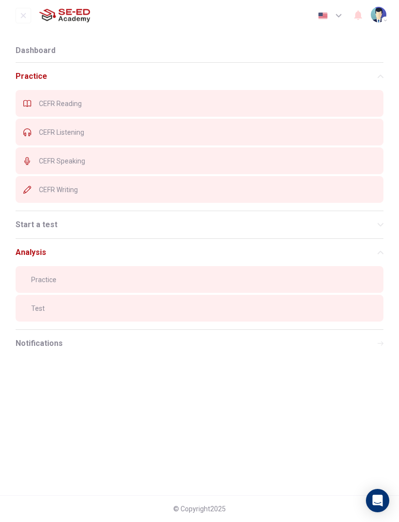
click at [77, 265] on div "Analysis" at bounding box center [200, 252] width 368 height 27
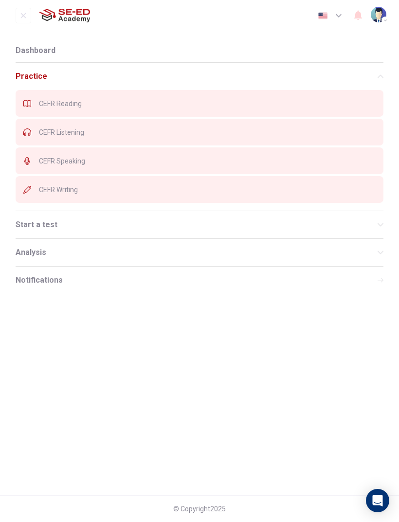
click at [59, 258] on div "Analysis" at bounding box center [200, 252] width 368 height 27
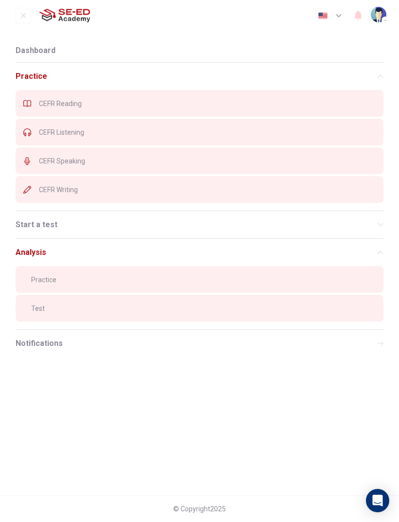
click at [59, 284] on div "Practice" at bounding box center [200, 279] width 368 height 27
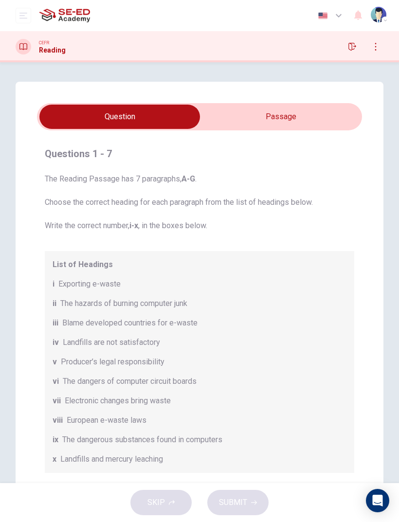
click at [308, 111] on input "checkbox" at bounding box center [120, 117] width 488 height 24
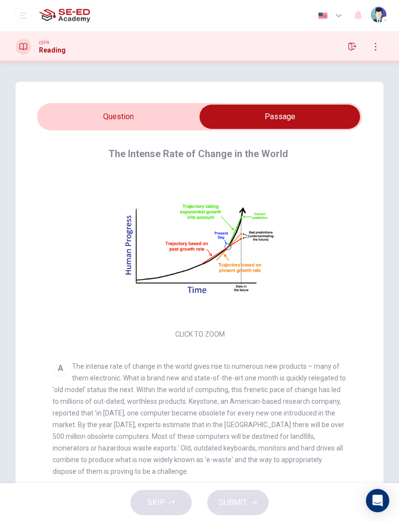
click at [23, 14] on icon "open mobile menu" at bounding box center [23, 16] width 8 height 8
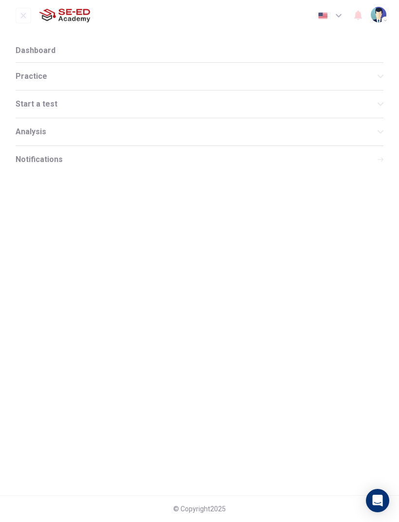
click at [40, 79] on span "Practice" at bounding box center [197, 76] width 362 height 8
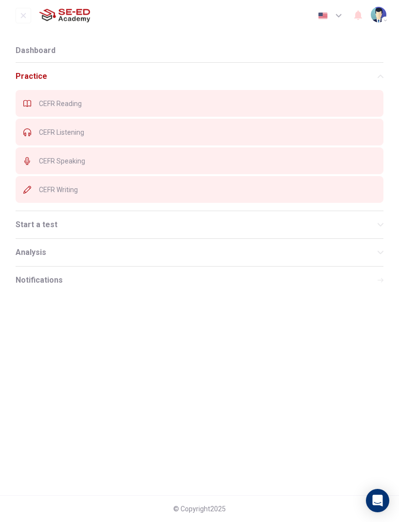
click at [62, 104] on span "CEFR Reading" at bounding box center [207, 104] width 337 height 8
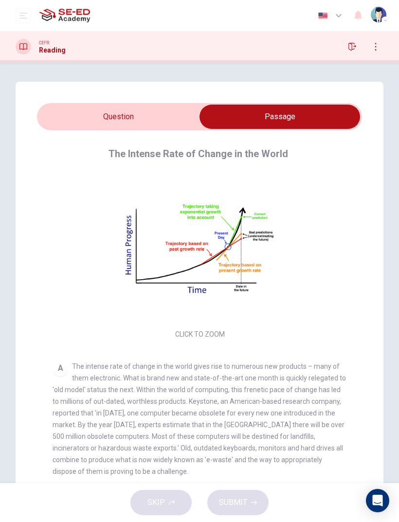
click at [377, 47] on icon "button" at bounding box center [376, 47] width 8 height 8
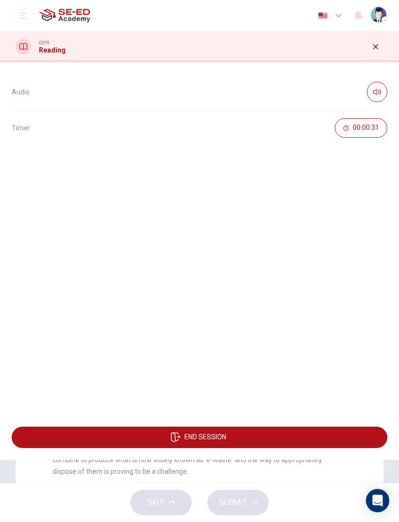
click at [373, 49] on icon "button" at bounding box center [375, 46] width 5 height 5
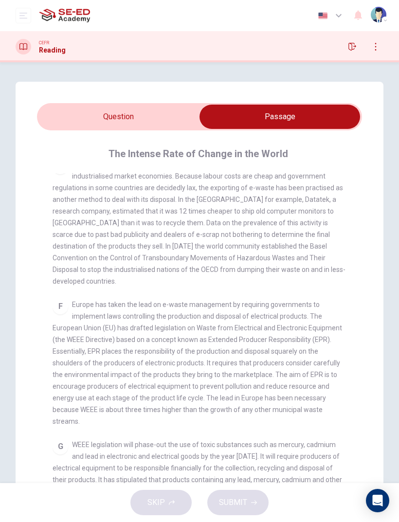
scroll to position [691, 0]
click at [28, 20] on button "open mobile menu" at bounding box center [24, 16] width 16 height 16
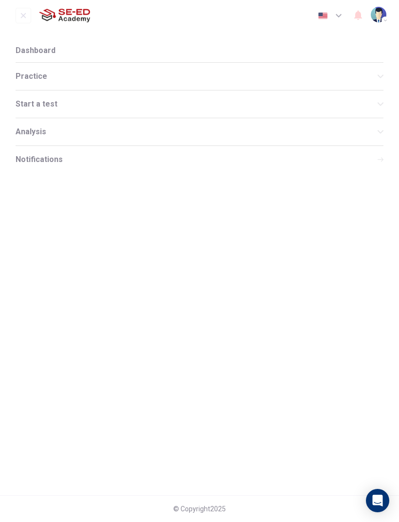
click at [146, 76] on span "Practice" at bounding box center [197, 76] width 362 height 8
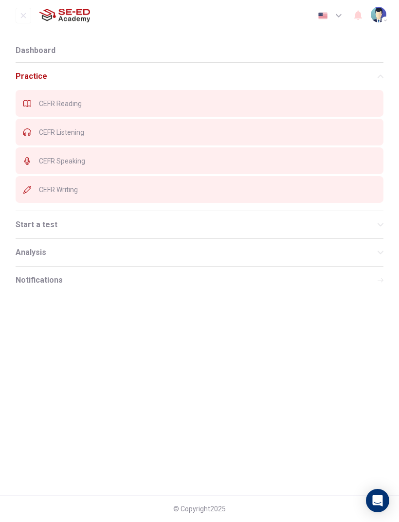
click at [168, 99] on div "CEFR Reading" at bounding box center [200, 103] width 368 height 27
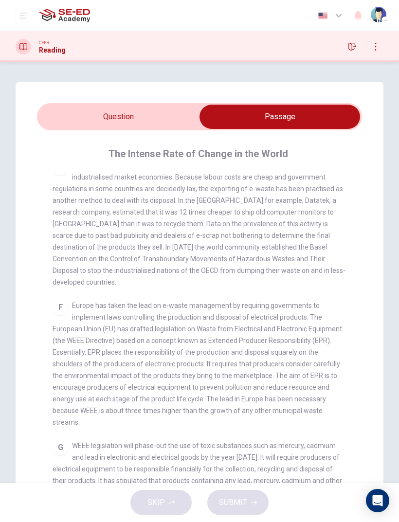
click at [139, 127] on input "checkbox" at bounding box center [280, 117] width 488 height 24
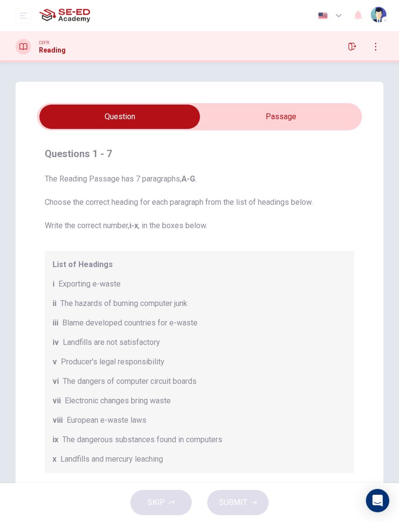
click at [297, 124] on input "checkbox" at bounding box center [120, 117] width 488 height 24
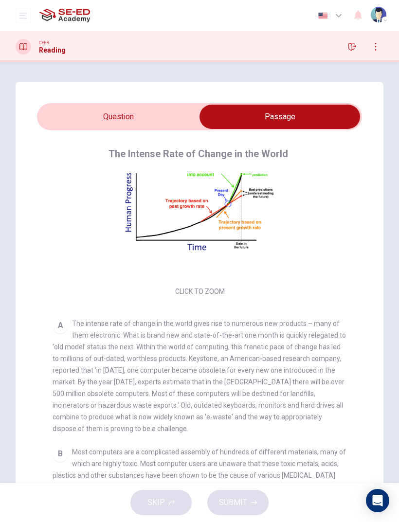
scroll to position [41, 0]
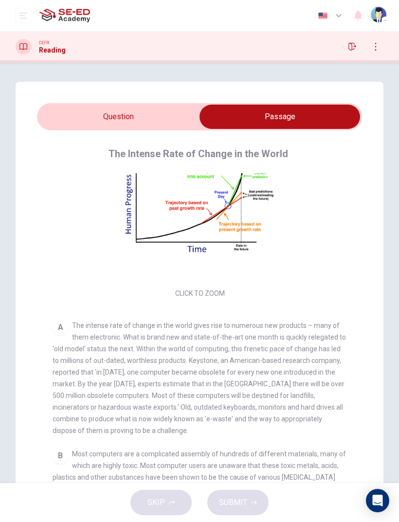
click at [200, 289] on div "Click to Zoom" at bounding box center [200, 216] width 294 height 168
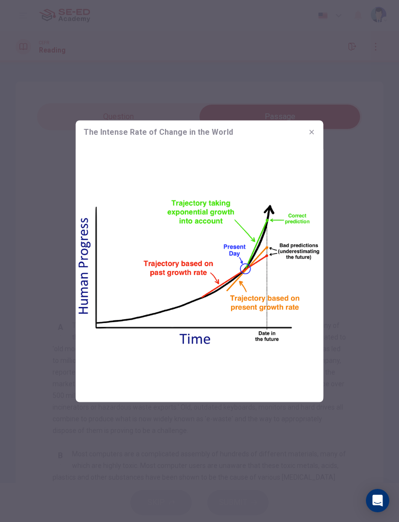
click at [317, 126] on button "button" at bounding box center [312, 132] width 16 height 16
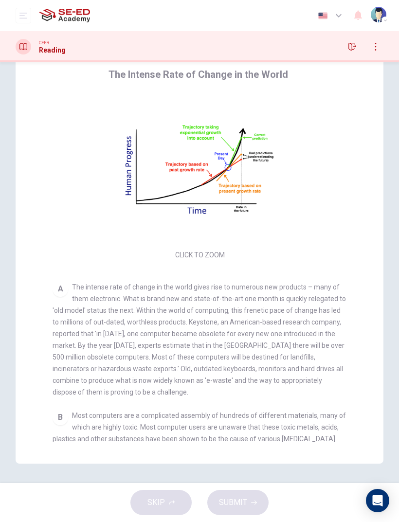
scroll to position [0, 0]
click at [25, 14] on icon "open mobile menu" at bounding box center [23, 16] width 8 height 8
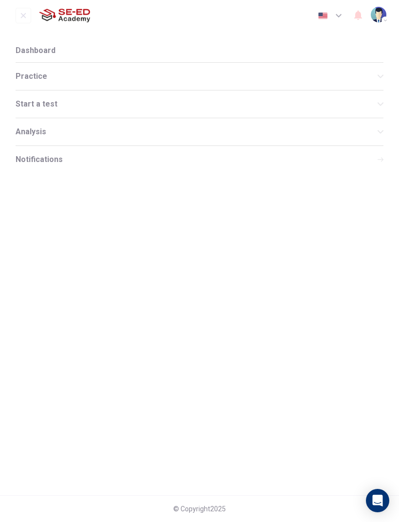
click at [104, 79] on span "Practice" at bounding box center [197, 76] width 362 height 8
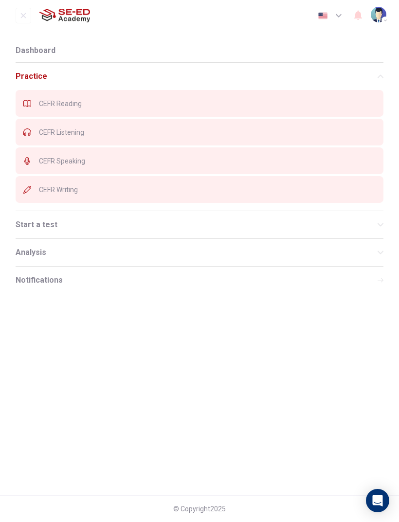
click at [30, 22] on button "open mobile menu" at bounding box center [24, 16] width 16 height 16
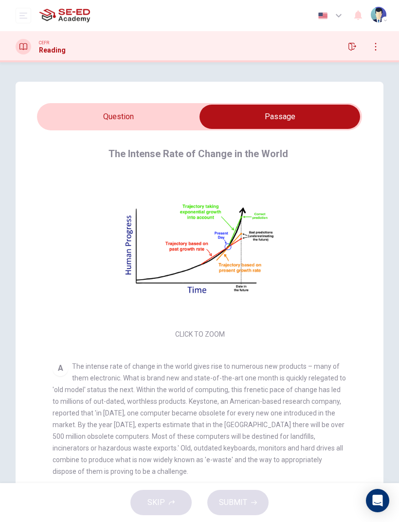
click at [137, 117] on input "checkbox" at bounding box center [280, 117] width 488 height 24
checkbox input "false"
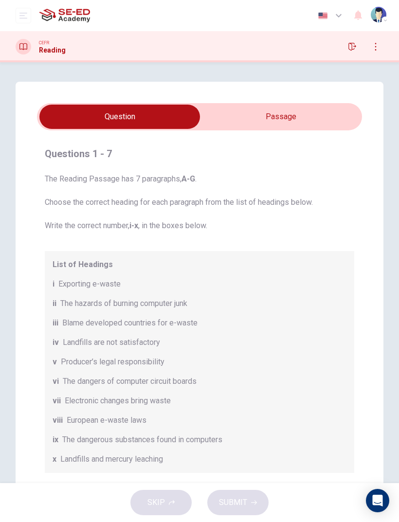
click at [90, 275] on div "List of Headings i Exporting e-waste ii The hazards of burning computer junk ii…" at bounding box center [199, 362] width 309 height 222
